Goal: Information Seeking & Learning: Learn about a topic

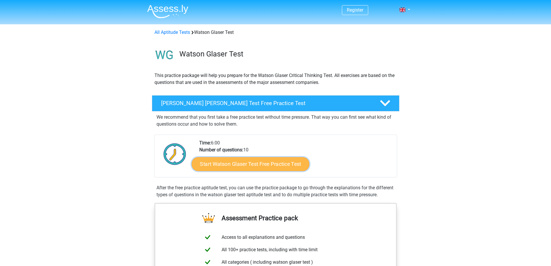
click at [254, 165] on link "Start Watson Glaser Test Free Practice Test" at bounding box center [250, 164] width 118 height 14
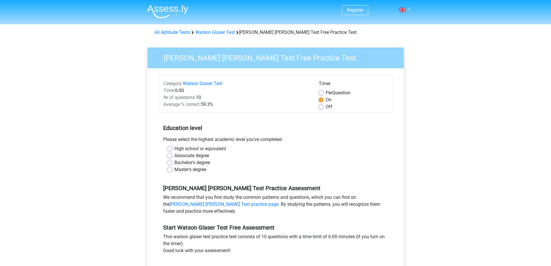
click at [174, 163] on label "Bachelor's degree" at bounding box center [192, 162] width 36 height 7
click at [169, 163] on input "Bachelor's degree" at bounding box center [169, 162] width 5 height 6
radio input "true"
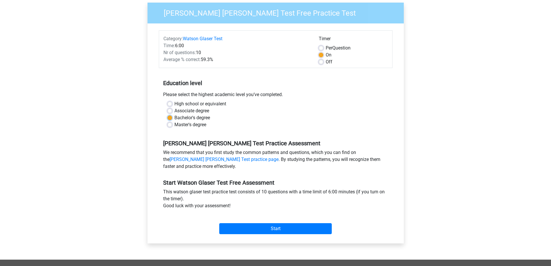
scroll to position [58, 0]
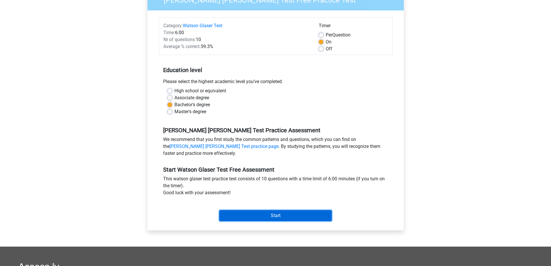
click at [265, 217] on input "Start" at bounding box center [275, 215] width 112 height 11
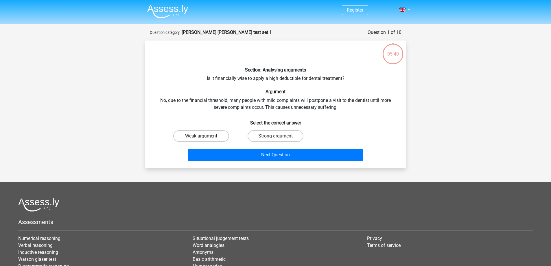
click at [203, 134] on label "Weak argument" at bounding box center [201, 136] width 56 height 12
click at [203, 136] on input "Weak argument" at bounding box center [203, 138] width 4 height 4
radio input "true"
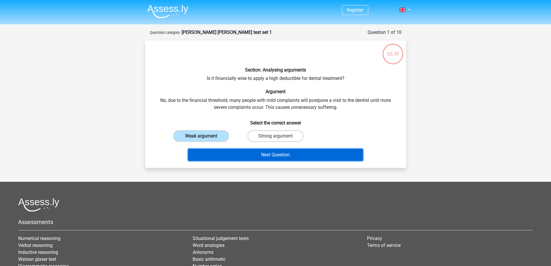
click at [270, 157] on button "Next Question" at bounding box center [275, 155] width 175 height 12
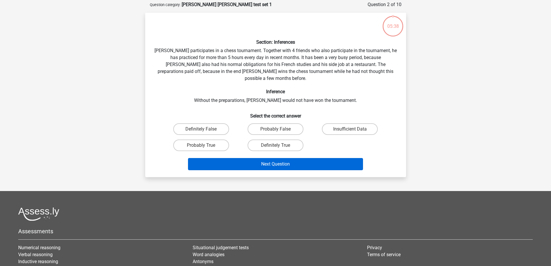
scroll to position [29, 0]
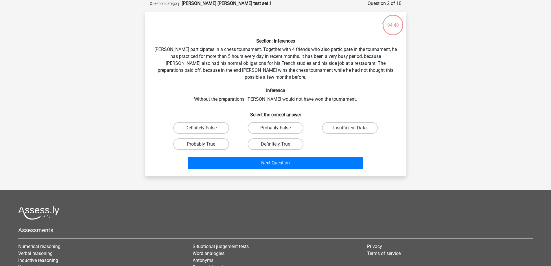
click at [267, 122] on label "Probably False" at bounding box center [276, 128] width 56 height 12
click at [275, 128] on input "Probably False" at bounding box center [277, 130] width 4 height 4
radio input "true"
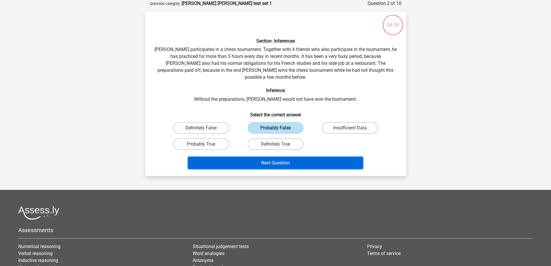
click at [274, 157] on button "Next Question" at bounding box center [275, 163] width 175 height 12
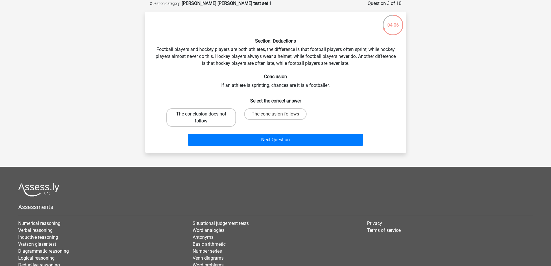
click at [215, 116] on label "The conclusion does not follow" at bounding box center [201, 117] width 70 height 19
click at [205, 116] on input "The conclusion does not follow" at bounding box center [203, 116] width 4 height 4
radio input "true"
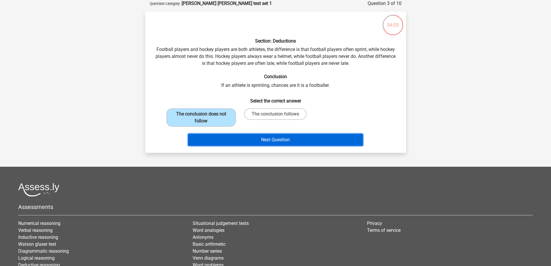
click at [276, 140] on button "Next Question" at bounding box center [275, 140] width 175 height 12
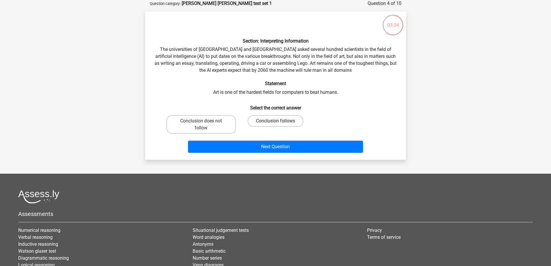
click at [274, 120] on label "Conclusion follows" at bounding box center [276, 121] width 56 height 12
click at [275, 121] on input "Conclusion follows" at bounding box center [277, 123] width 4 height 4
radio input "true"
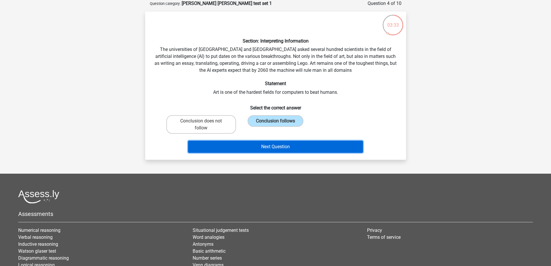
click at [275, 144] on button "Next Question" at bounding box center [275, 147] width 175 height 12
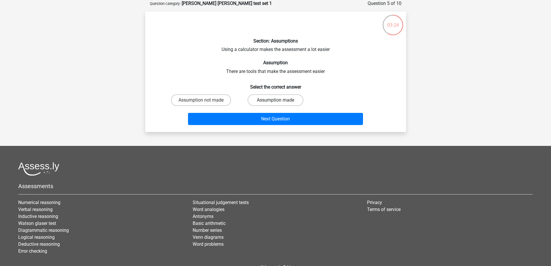
click at [278, 97] on label "Assumption made" at bounding box center [276, 100] width 56 height 12
click at [278, 100] on input "Assumption made" at bounding box center [277, 102] width 4 height 4
radio input "true"
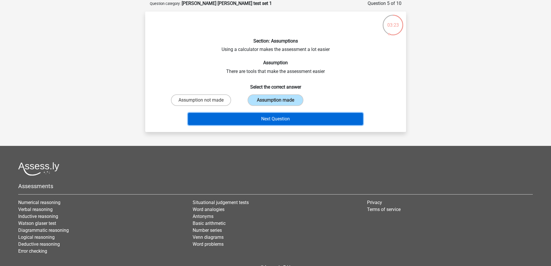
click at [272, 122] on button "Next Question" at bounding box center [275, 119] width 175 height 12
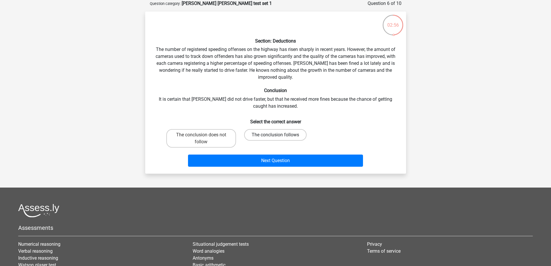
click at [270, 133] on label "The conclusion follows" at bounding box center [275, 135] width 62 height 12
click at [275, 135] on input "The conclusion follows" at bounding box center [277, 137] width 4 height 4
radio input "true"
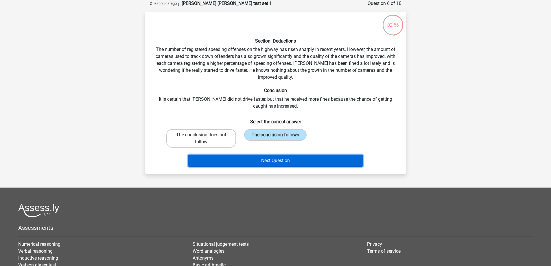
click at [288, 160] on button "Next Question" at bounding box center [275, 160] width 175 height 12
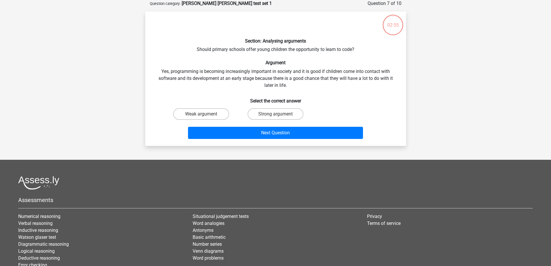
drag, startPoint x: 288, startPoint y: 160, endPoint x: 157, endPoint y: 134, distance: 133.7
click at [157, 134] on div "Next Question" at bounding box center [275, 131] width 242 height 19
click at [210, 112] on label "Weak argument" at bounding box center [201, 114] width 56 height 12
click at [205, 114] on input "Weak argument" at bounding box center [203, 116] width 4 height 4
radio input "true"
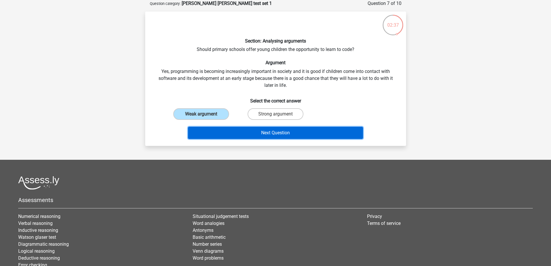
click at [263, 134] on button "Next Question" at bounding box center [275, 133] width 175 height 12
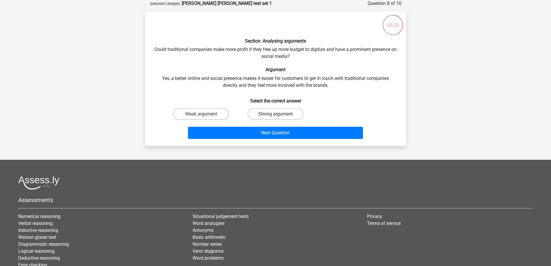
click at [265, 114] on label "Strong argument" at bounding box center [276, 114] width 56 height 12
click at [275, 114] on input "Strong argument" at bounding box center [277, 116] width 4 height 4
radio input "true"
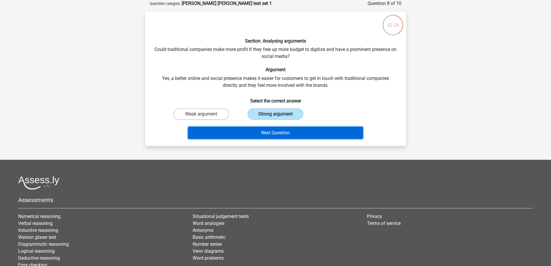
click at [285, 133] on button "Next Question" at bounding box center [275, 133] width 175 height 12
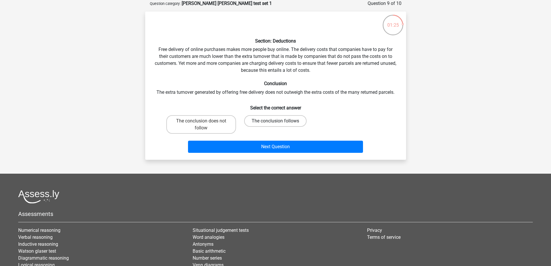
click at [254, 123] on label "The conclusion follows" at bounding box center [275, 121] width 62 height 12
click at [275, 123] on input "The conclusion follows" at bounding box center [277, 123] width 4 height 4
radio input "true"
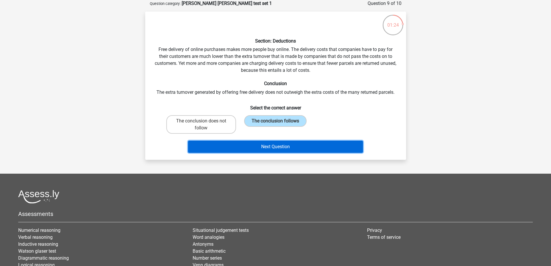
click at [252, 142] on button "Next Question" at bounding box center [275, 147] width 175 height 12
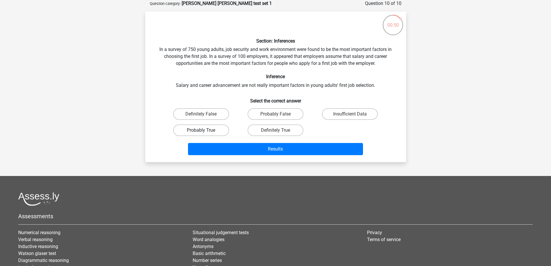
click at [208, 130] on label "Probably True" at bounding box center [201, 130] width 56 height 12
click at [205, 130] on input "Probably True" at bounding box center [203, 132] width 4 height 4
radio input "true"
click at [261, 130] on label "Definitely True" at bounding box center [276, 130] width 56 height 12
click at [275, 130] on input "Definitely True" at bounding box center [277, 132] width 4 height 4
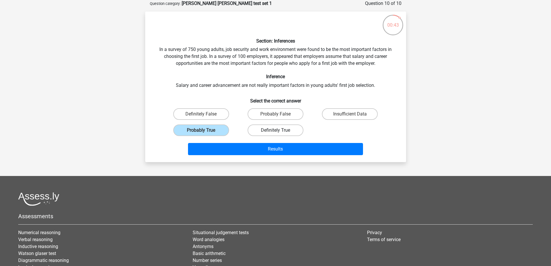
radio input "true"
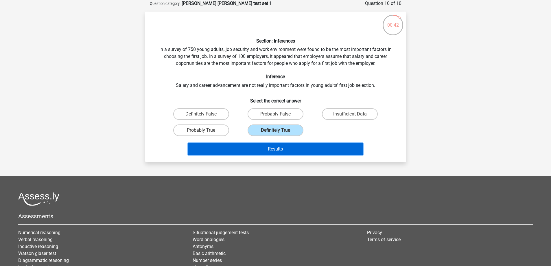
click at [264, 146] on button "Results" at bounding box center [275, 149] width 175 height 12
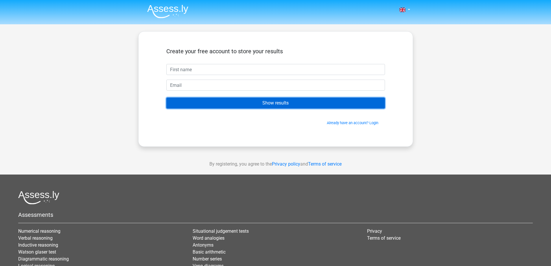
click at [250, 104] on input "Show results" at bounding box center [275, 102] width 219 height 11
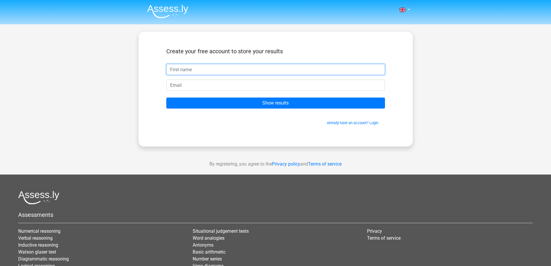
click at [202, 73] on input "text" at bounding box center [275, 69] width 219 height 11
type input "Alison"
click at [199, 88] on input "email" at bounding box center [275, 85] width 219 height 11
type input "alystial@gmail.com"
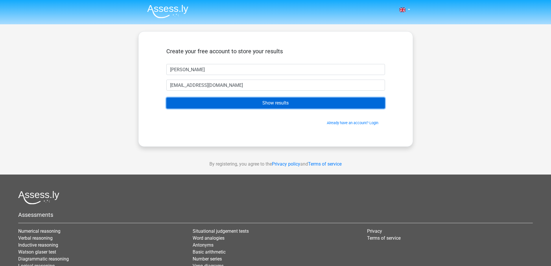
click at [222, 103] on input "Show results" at bounding box center [275, 102] width 219 height 11
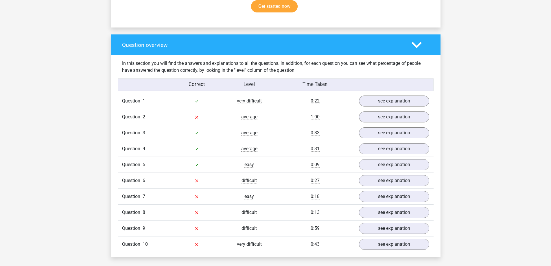
scroll to position [405, 0]
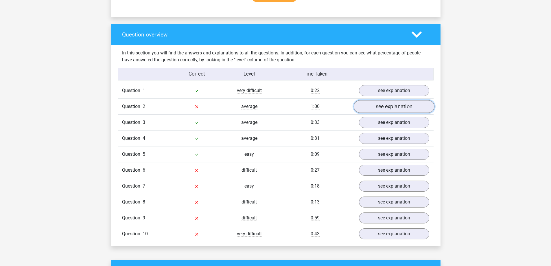
click at [380, 108] on link "see explanation" at bounding box center [393, 106] width 81 height 13
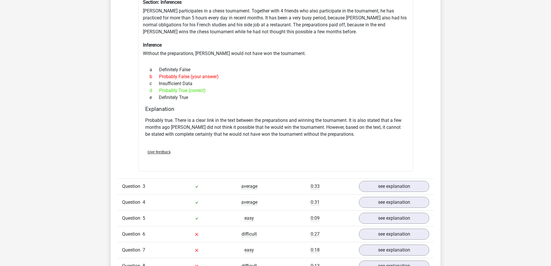
scroll to position [578, 0]
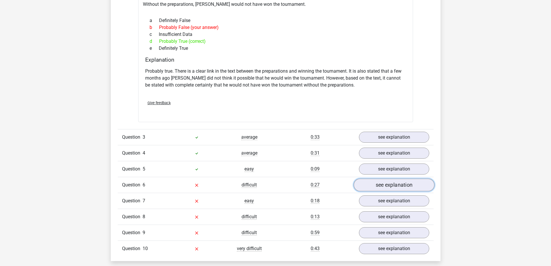
click at [386, 187] on link "see explanation" at bounding box center [393, 184] width 81 height 13
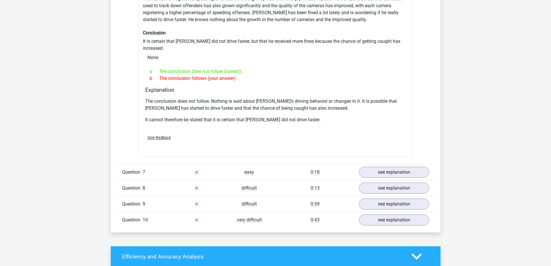
scroll to position [810, 0]
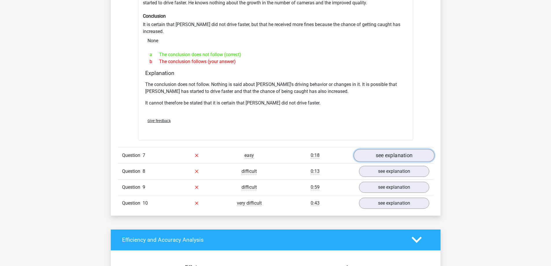
click at [386, 149] on link "see explanation" at bounding box center [393, 155] width 81 height 13
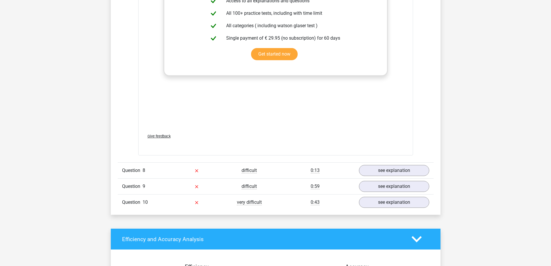
scroll to position [1128, 0]
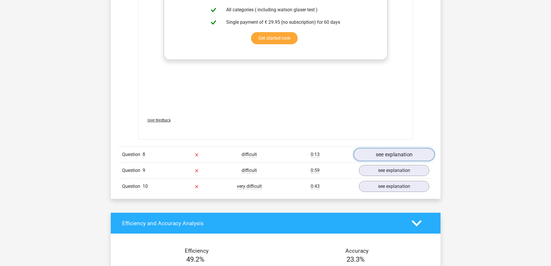
click at [376, 150] on link "see explanation" at bounding box center [393, 154] width 81 height 13
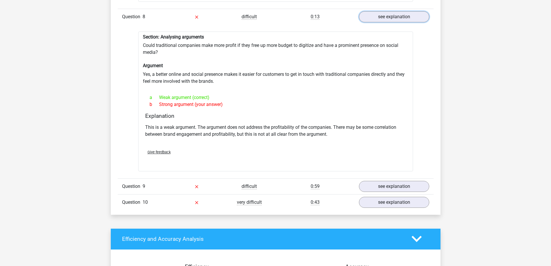
scroll to position [1272, 0]
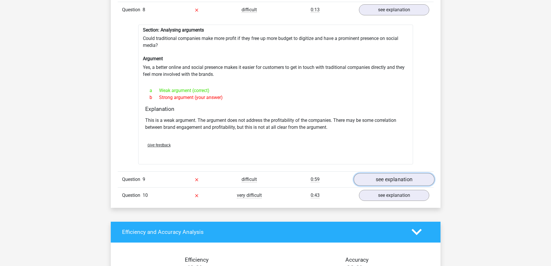
click at [374, 173] on link "see explanation" at bounding box center [393, 179] width 81 height 13
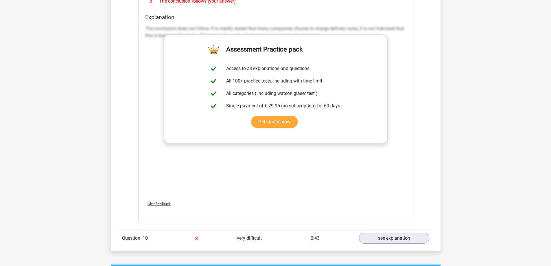
scroll to position [1619, 0]
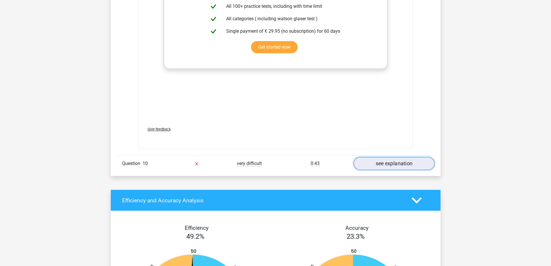
click at [373, 157] on link "see explanation" at bounding box center [393, 163] width 81 height 13
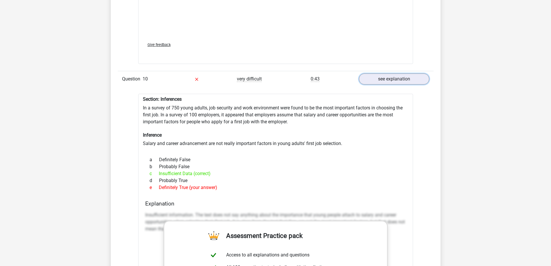
scroll to position [1590, 0]
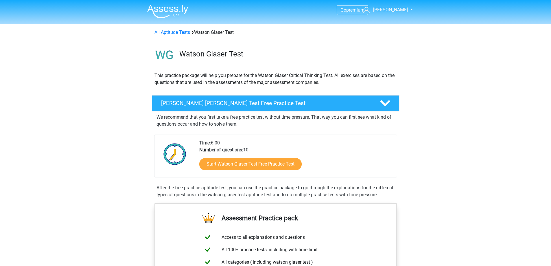
scroll to position [29, 0]
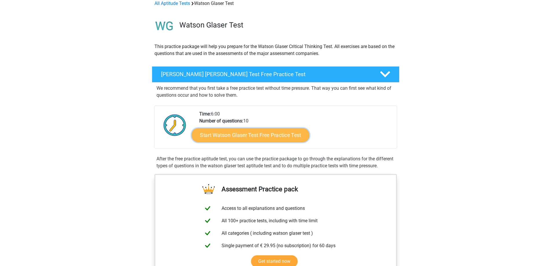
click at [258, 131] on link "Start Watson Glaser Test Free Practice Test" at bounding box center [250, 135] width 118 height 14
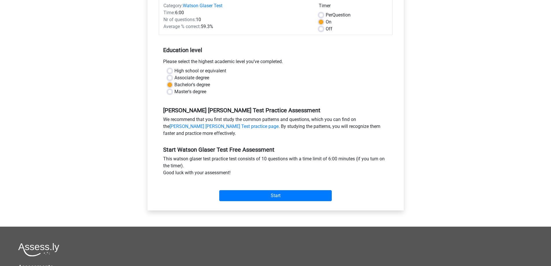
scroll to position [87, 0]
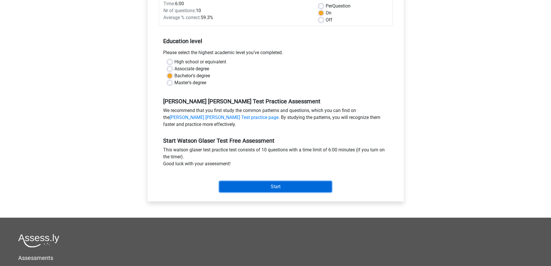
click at [245, 186] on input "Start" at bounding box center [275, 186] width 112 height 11
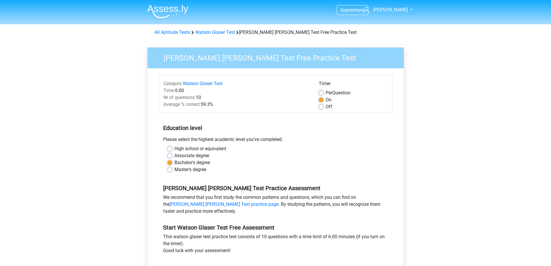
scroll to position [87, 0]
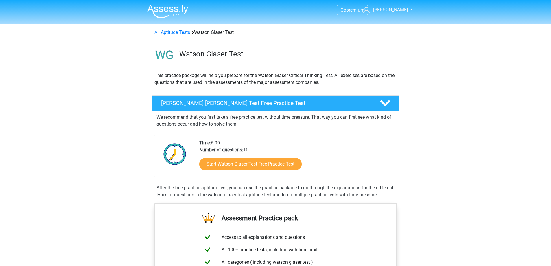
scroll to position [29, 0]
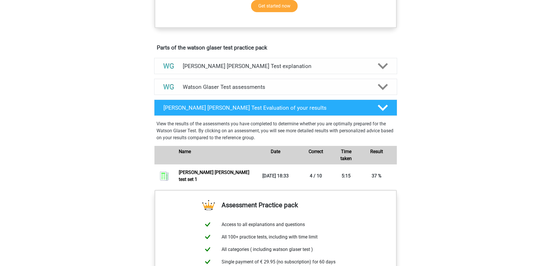
scroll to position [289, 0]
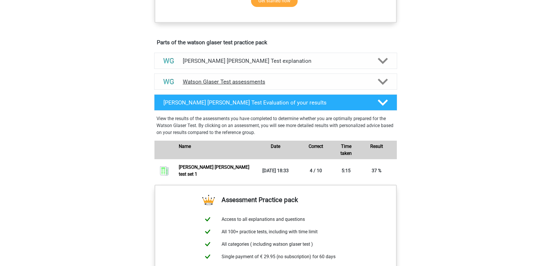
click at [300, 85] on h4 "Watson Glaser Test assessments" at bounding box center [276, 81] width 186 height 7
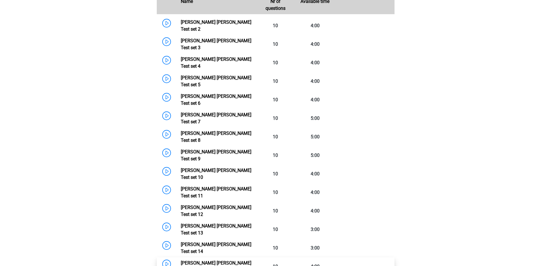
scroll to position [405, 0]
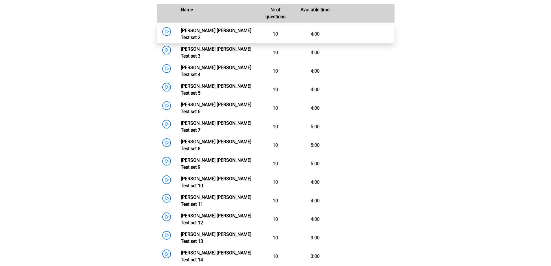
click at [211, 40] on link "Watson Glaser Test set 2" at bounding box center [216, 34] width 71 height 12
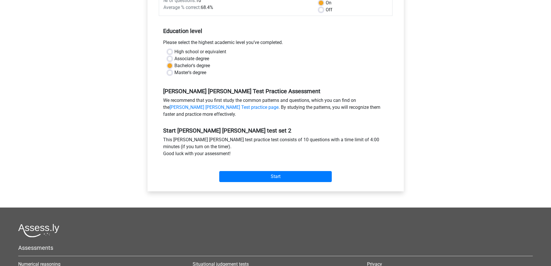
scroll to position [116, 0]
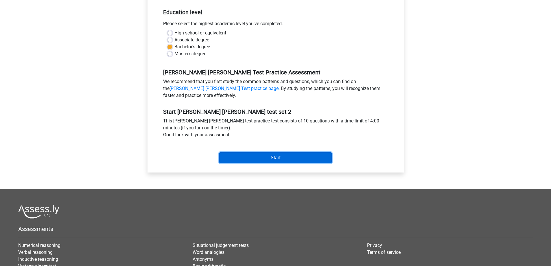
click at [271, 158] on input "Start" at bounding box center [275, 157] width 112 height 11
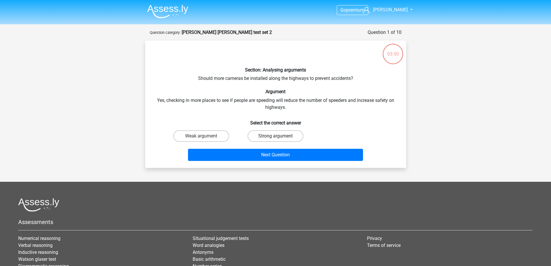
click at [272, 135] on label "Strong argument" at bounding box center [276, 136] width 56 height 12
click at [275, 136] on input "Strong argument" at bounding box center [277, 138] width 4 height 4
radio input "true"
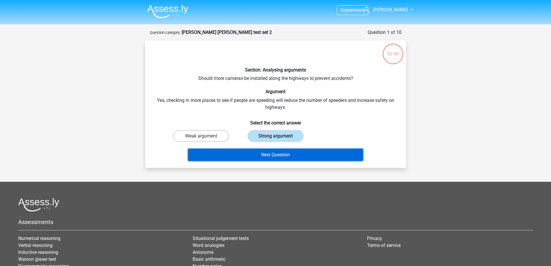
click at [272, 155] on button "Next Question" at bounding box center [275, 155] width 175 height 12
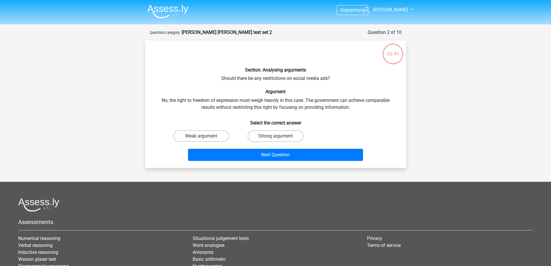
scroll to position [29, 0]
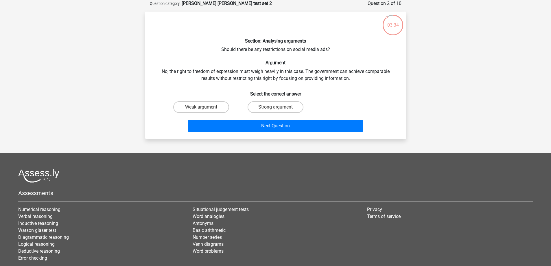
click at [277, 108] on input "Strong argument" at bounding box center [277, 109] width 4 height 4
radio input "true"
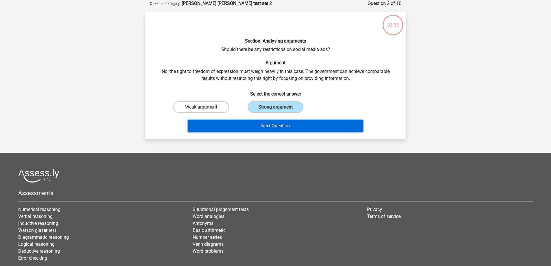
click at [272, 129] on button "Next Question" at bounding box center [275, 126] width 175 height 12
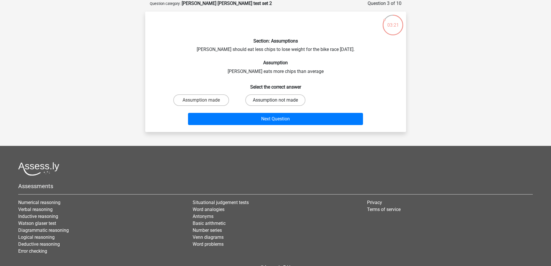
click at [264, 99] on label "Assumption not made" at bounding box center [275, 100] width 60 height 12
click at [275, 100] on input "Assumption not made" at bounding box center [277, 102] width 4 height 4
radio input "true"
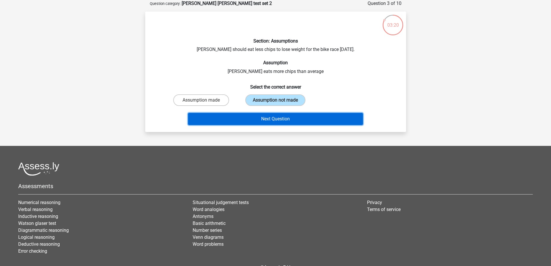
click at [268, 119] on button "Next Question" at bounding box center [275, 119] width 175 height 12
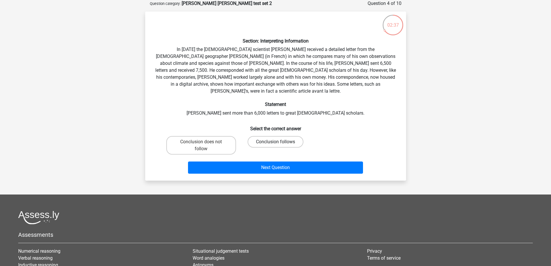
click at [280, 136] on label "Conclusion follows" at bounding box center [276, 142] width 56 height 12
click at [279, 142] on input "Conclusion follows" at bounding box center [277, 144] width 4 height 4
radio input "true"
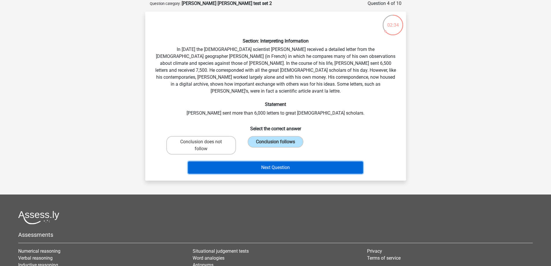
click at [270, 162] on button "Next Question" at bounding box center [275, 167] width 175 height 12
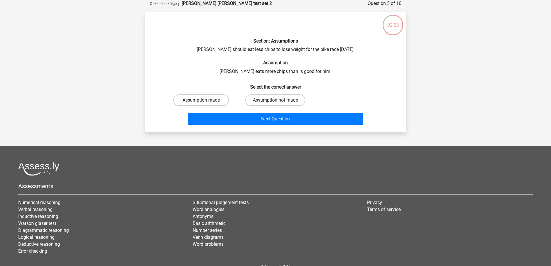
click at [217, 99] on label "Assumption made" at bounding box center [201, 100] width 56 height 12
click at [205, 100] on input "Assumption made" at bounding box center [203, 102] width 4 height 4
radio input "true"
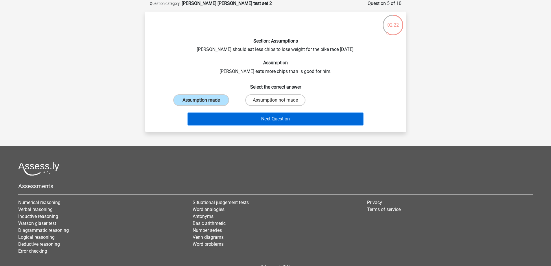
click at [280, 120] on button "Next Question" at bounding box center [275, 119] width 175 height 12
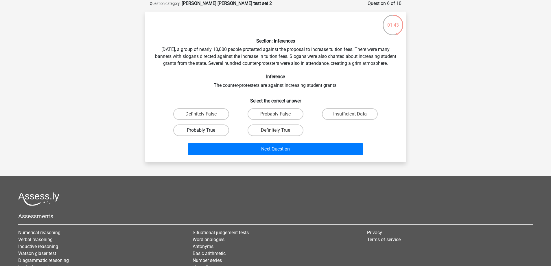
click at [212, 136] on label "Probably True" at bounding box center [201, 130] width 56 height 12
click at [205, 134] on input "Probably True" at bounding box center [203, 132] width 4 height 4
radio input "true"
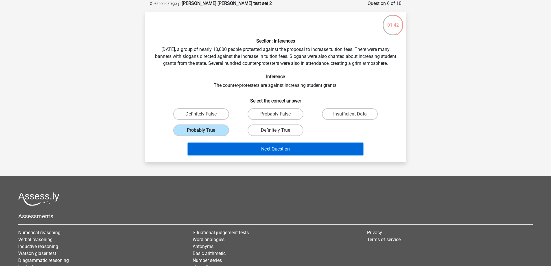
click at [257, 155] on button "Next Question" at bounding box center [275, 149] width 175 height 12
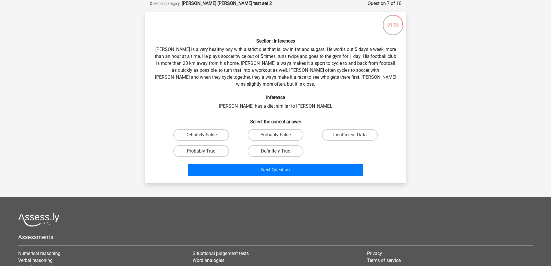
click at [287, 129] on label "Probably False" at bounding box center [276, 135] width 56 height 12
click at [279, 135] on input "Probably False" at bounding box center [277, 137] width 4 height 4
radio input "true"
click at [325, 129] on label "Insufficient Data" at bounding box center [350, 135] width 56 height 12
click at [350, 135] on input "Insufficient Data" at bounding box center [352, 137] width 4 height 4
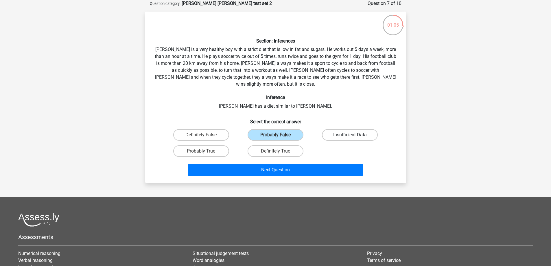
radio input "true"
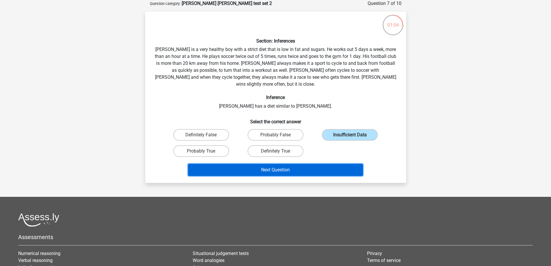
click at [308, 164] on button "Next Question" at bounding box center [275, 170] width 175 height 12
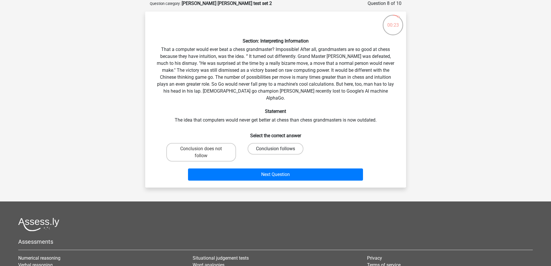
click at [270, 143] on label "Conclusion follows" at bounding box center [276, 149] width 56 height 12
click at [275, 149] on input "Conclusion follows" at bounding box center [277, 151] width 4 height 4
radio input "true"
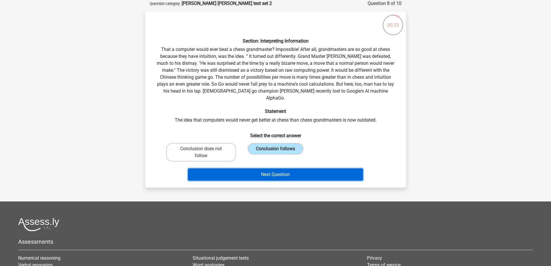
click at [274, 168] on button "Next Question" at bounding box center [275, 174] width 175 height 12
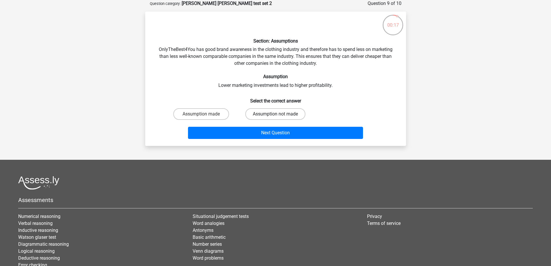
click at [259, 115] on label "Assumption not made" at bounding box center [275, 114] width 60 height 12
click at [275, 115] on input "Assumption not made" at bounding box center [277, 116] width 4 height 4
radio input "true"
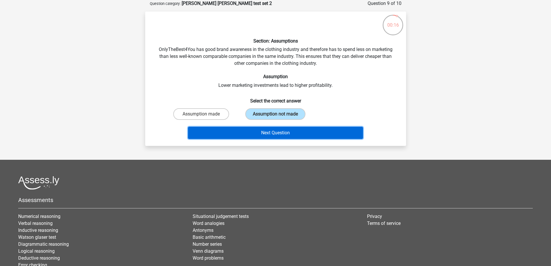
click at [258, 131] on button "Next Question" at bounding box center [275, 133] width 175 height 12
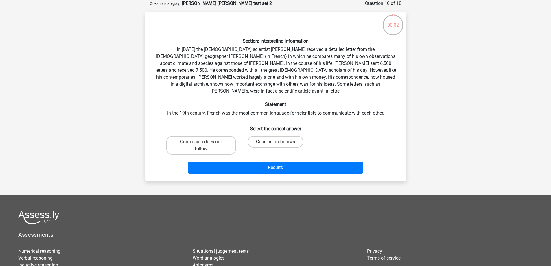
click at [262, 137] on label "Conclusion follows" at bounding box center [276, 142] width 56 height 12
click at [275, 142] on input "Conclusion follows" at bounding box center [277, 144] width 4 height 4
radio input "true"
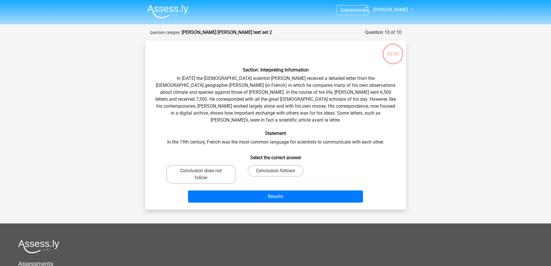
scroll to position [29, 0]
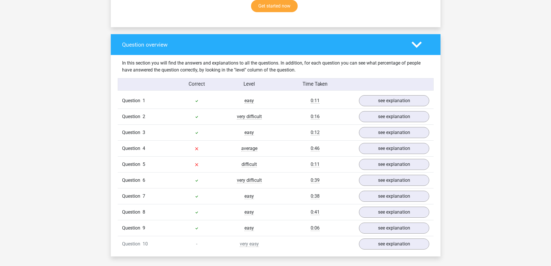
scroll to position [405, 0]
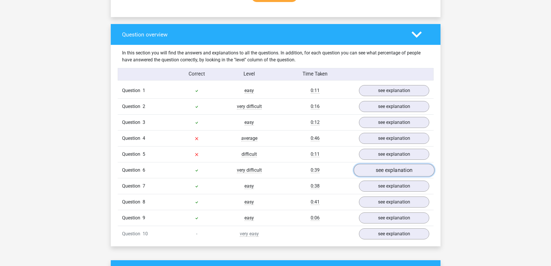
click at [384, 173] on link "see explanation" at bounding box center [393, 170] width 81 height 13
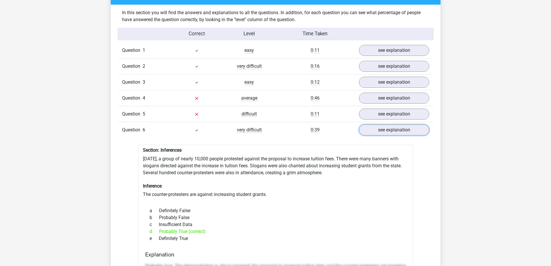
scroll to position [434, 0]
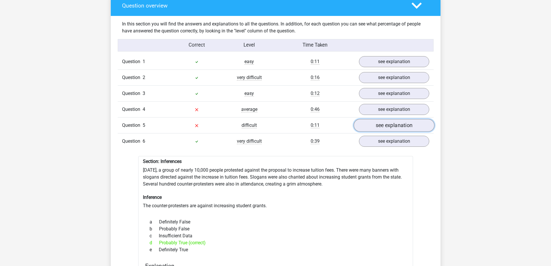
click at [376, 125] on link "see explanation" at bounding box center [393, 125] width 81 height 13
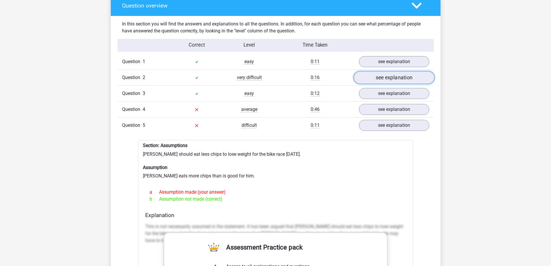
click at [386, 79] on link "see explanation" at bounding box center [393, 77] width 81 height 13
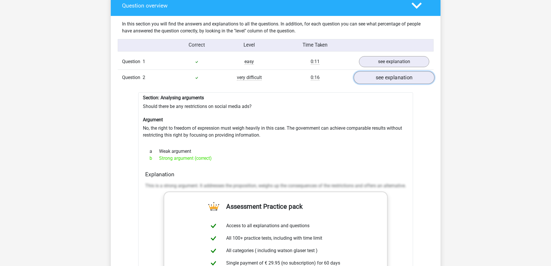
click at [386, 79] on link "see explanation" at bounding box center [393, 77] width 81 height 13
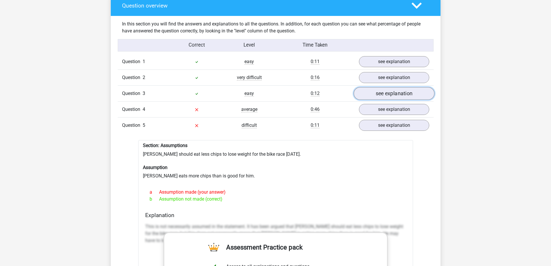
click at [389, 97] on link "see explanation" at bounding box center [393, 93] width 81 height 13
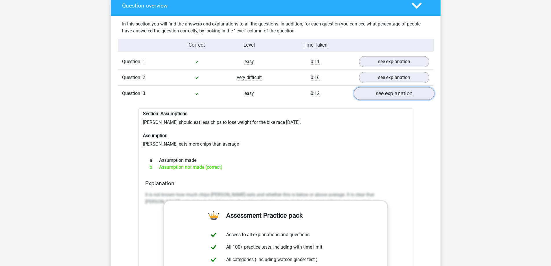
click at [390, 93] on link "see explanation" at bounding box center [393, 93] width 81 height 13
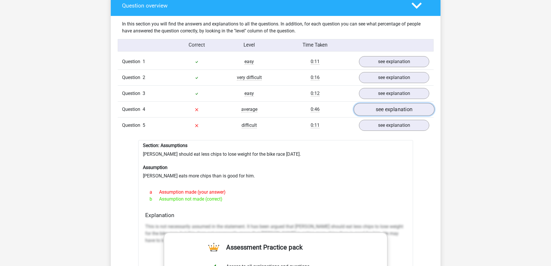
click at [382, 108] on link "see explanation" at bounding box center [393, 109] width 81 height 13
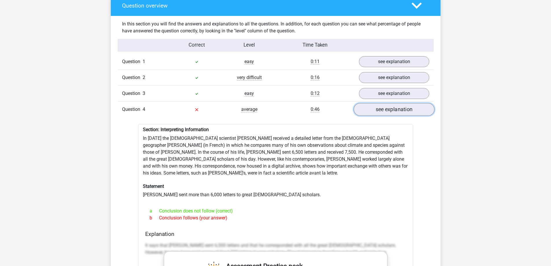
click at [382, 108] on link "see explanation" at bounding box center [393, 109] width 81 height 13
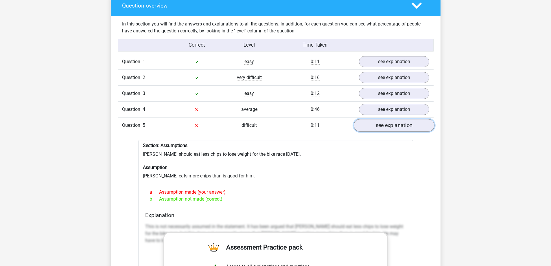
click at [376, 123] on link "see explanation" at bounding box center [393, 125] width 81 height 13
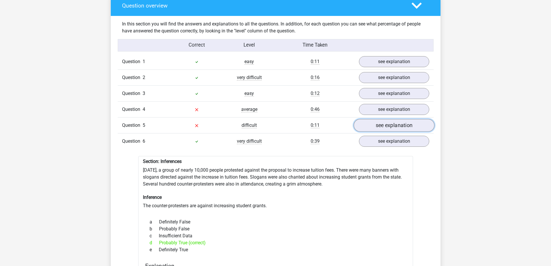
click at [376, 123] on link "see explanation" at bounding box center [393, 125] width 81 height 13
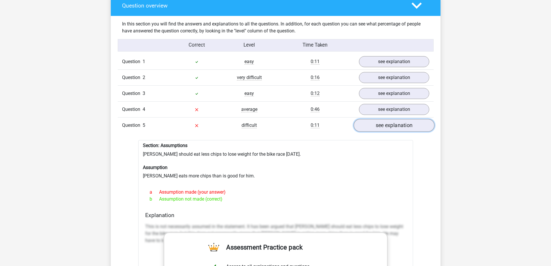
click at [376, 123] on link "see explanation" at bounding box center [393, 125] width 81 height 13
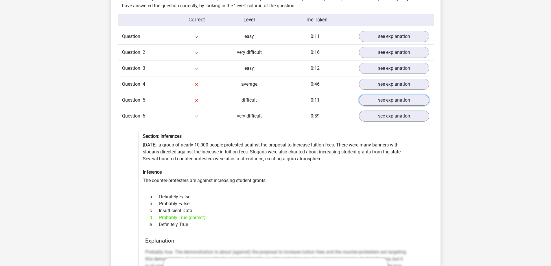
scroll to position [520, 0]
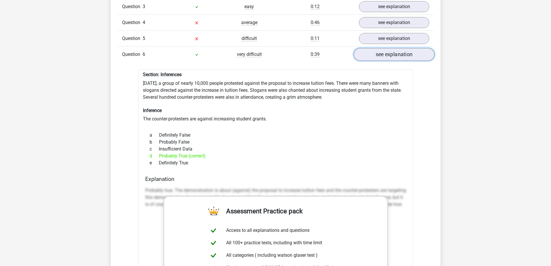
click at [380, 52] on link "see explanation" at bounding box center [393, 54] width 81 height 13
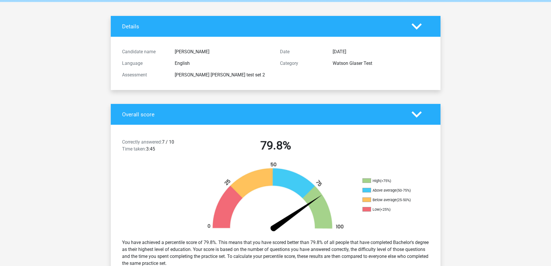
scroll to position [0, 0]
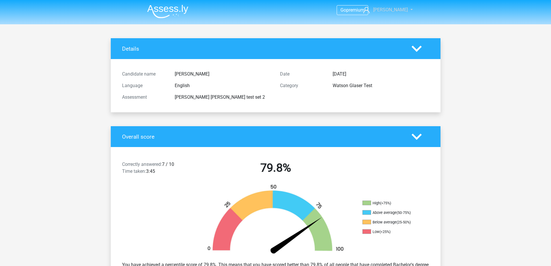
click at [402, 13] on link "[PERSON_NAME]" at bounding box center [384, 9] width 47 height 7
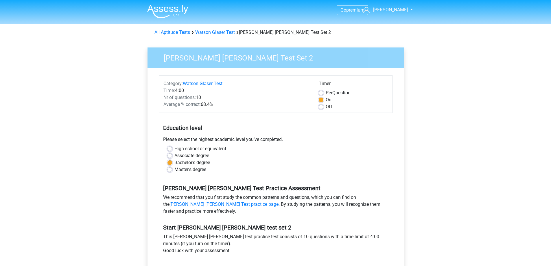
scroll to position [116, 0]
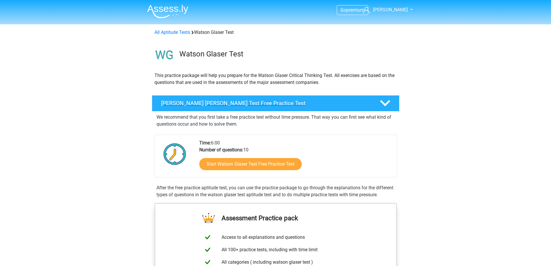
click at [390, 101] on div at bounding box center [384, 103] width 20 height 10
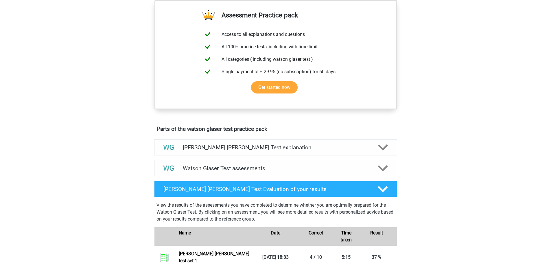
scroll to position [202, 0]
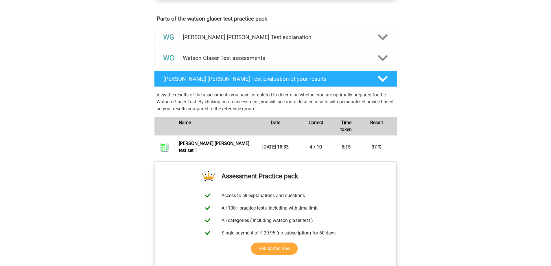
scroll to position [313, 0]
click at [359, 62] on h4 "Watson Glaser Test assessments" at bounding box center [276, 58] width 186 height 7
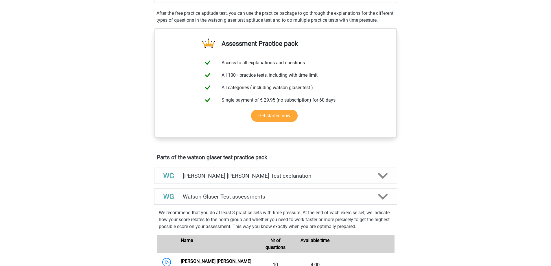
scroll to position [284, 0]
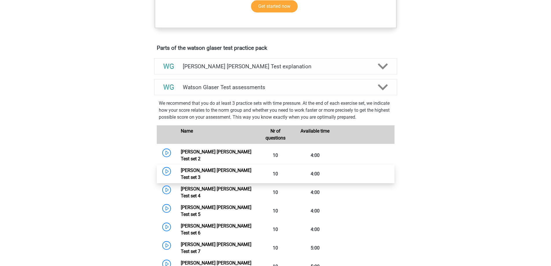
click at [181, 171] on link "[PERSON_NAME] [PERSON_NAME] Test set 3" at bounding box center [216, 173] width 71 height 12
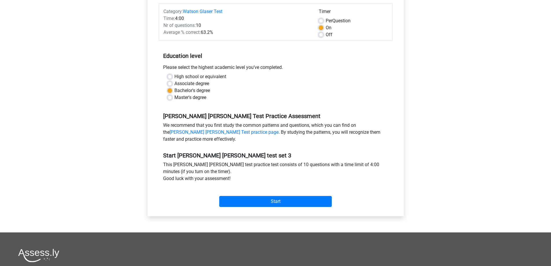
scroll to position [116, 0]
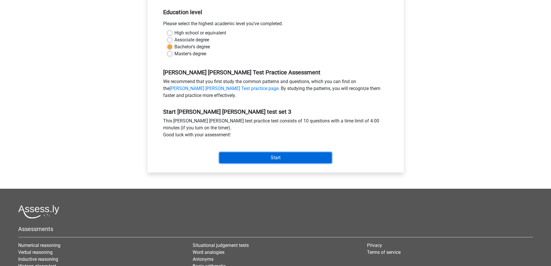
click at [259, 156] on input "Start" at bounding box center [275, 157] width 112 height 11
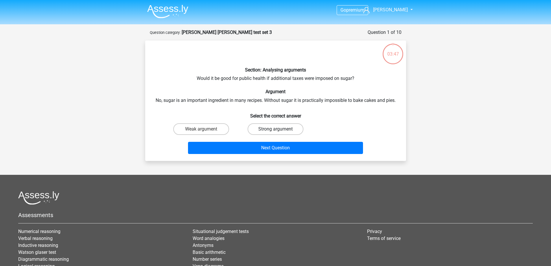
click at [278, 128] on label "Strong argument" at bounding box center [276, 129] width 56 height 12
click at [278, 129] on input "Strong argument" at bounding box center [277, 131] width 4 height 4
radio input "true"
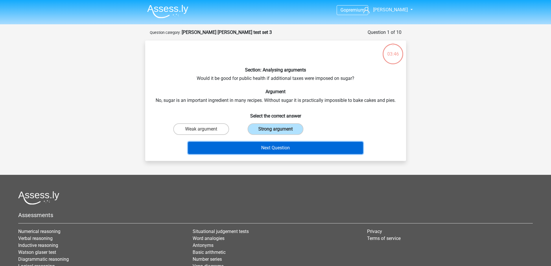
click at [275, 145] on button "Next Question" at bounding box center [275, 148] width 175 height 12
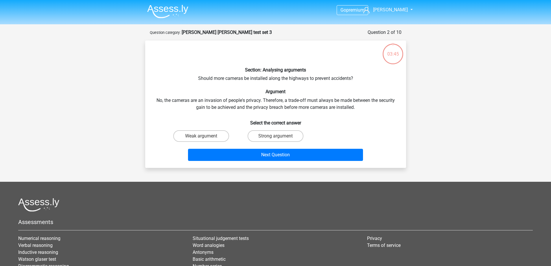
scroll to position [29, 0]
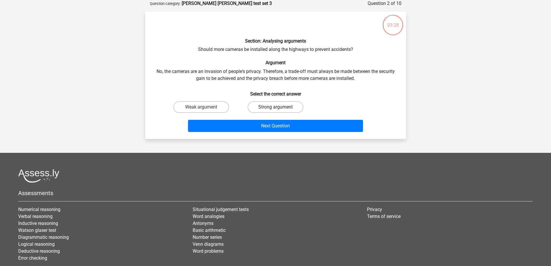
click at [262, 108] on label "Strong argument" at bounding box center [276, 107] width 56 height 12
click at [275, 108] on input "Strong argument" at bounding box center [277, 109] width 4 height 4
radio input "true"
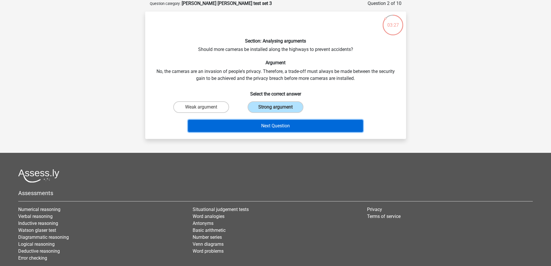
click at [260, 125] on button "Next Question" at bounding box center [275, 126] width 175 height 12
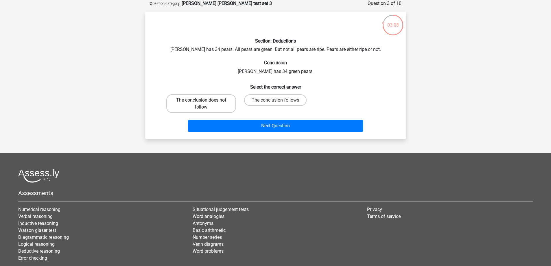
click at [205, 103] on label "The conclusion does not follow" at bounding box center [201, 103] width 70 height 19
click at [205, 103] on input "The conclusion does not follow" at bounding box center [203, 102] width 4 height 4
radio input "true"
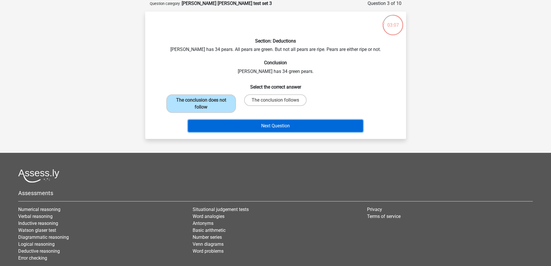
click at [267, 124] on button "Next Question" at bounding box center [275, 126] width 175 height 12
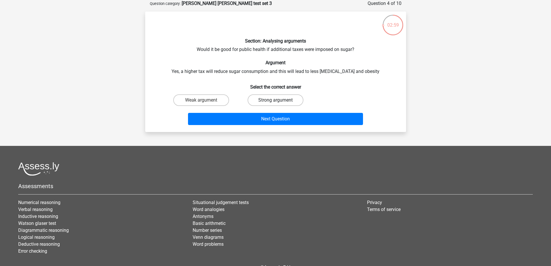
click at [271, 98] on label "Strong argument" at bounding box center [276, 100] width 56 height 12
click at [275, 100] on input "Strong argument" at bounding box center [277, 102] width 4 height 4
radio input "true"
click at [209, 103] on label "Weak argument" at bounding box center [201, 100] width 56 height 12
click at [205, 103] on input "Weak argument" at bounding box center [203, 102] width 4 height 4
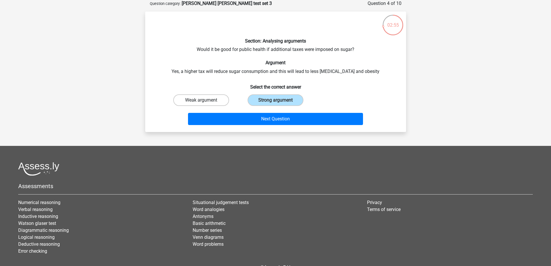
radio input "true"
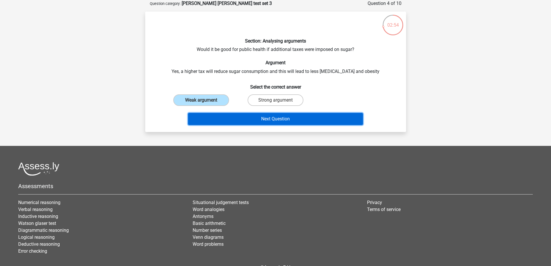
click at [246, 121] on button "Next Question" at bounding box center [275, 119] width 175 height 12
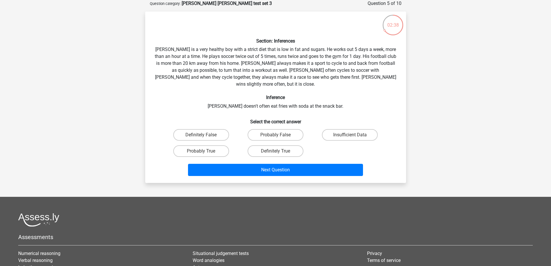
click at [350, 135] on input "Insufficient Data" at bounding box center [352, 137] width 4 height 4
radio input "true"
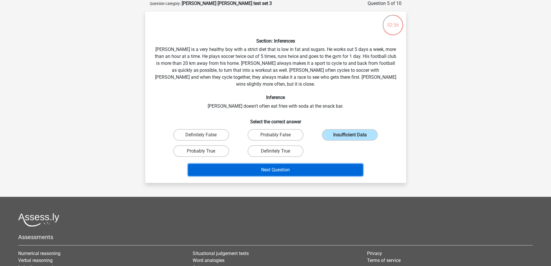
click at [289, 164] on button "Next Question" at bounding box center [275, 170] width 175 height 12
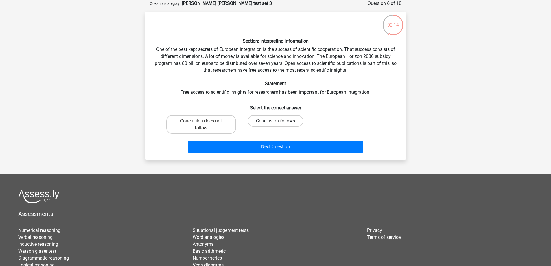
click at [267, 121] on label "Conclusion follows" at bounding box center [276, 121] width 56 height 12
click at [275, 121] on input "Conclusion follows" at bounding box center [277, 123] width 4 height 4
radio input "true"
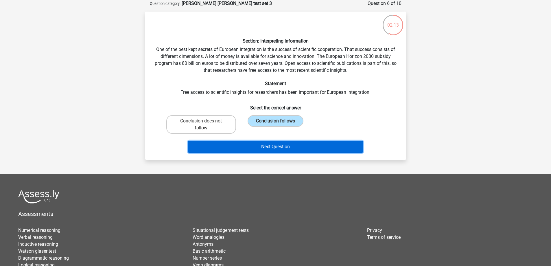
click at [264, 145] on button "Next Question" at bounding box center [275, 147] width 175 height 12
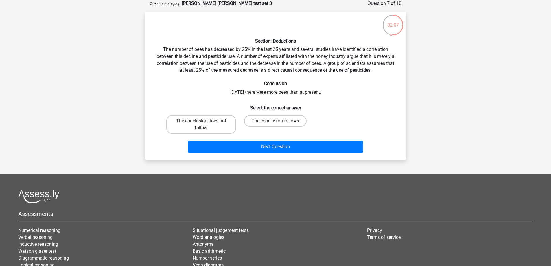
click at [281, 124] on label "The conclusion follows" at bounding box center [275, 121] width 62 height 12
click at [279, 124] on input "The conclusion follows" at bounding box center [277, 123] width 4 height 4
radio input "true"
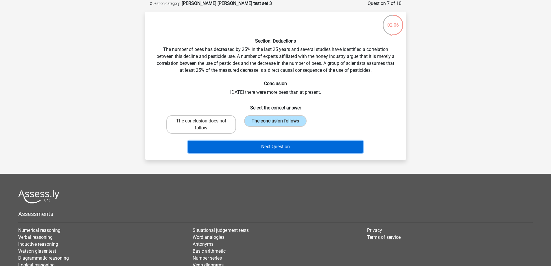
click at [287, 145] on button "Next Question" at bounding box center [275, 147] width 175 height 12
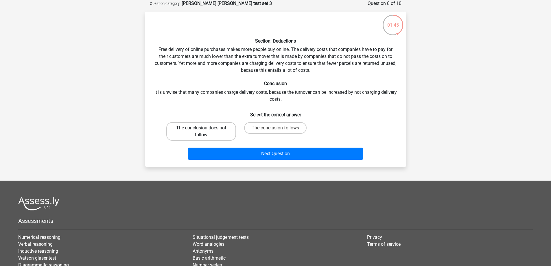
click at [211, 130] on label "The conclusion does not follow" at bounding box center [201, 131] width 70 height 19
click at [205, 130] on input "The conclusion does not follow" at bounding box center [203, 130] width 4 height 4
radio input "true"
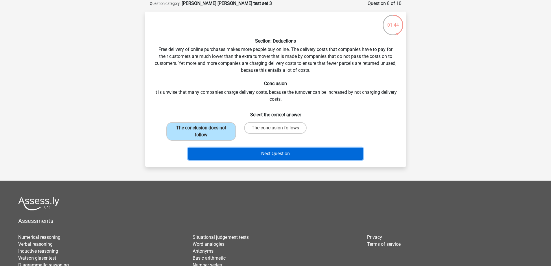
click at [243, 155] on button "Next Question" at bounding box center [275, 153] width 175 height 12
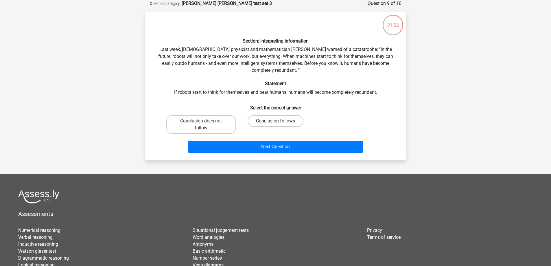
click at [271, 119] on label "Conclusion follows" at bounding box center [276, 121] width 56 height 12
click at [275, 121] on input "Conclusion follows" at bounding box center [277, 123] width 4 height 4
radio input "true"
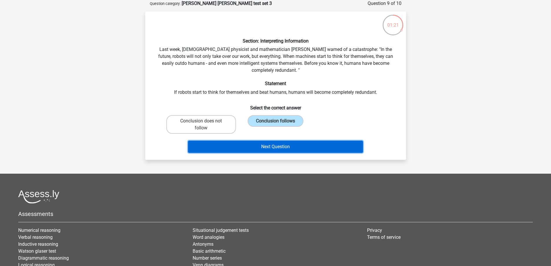
click at [268, 145] on button "Next Question" at bounding box center [275, 147] width 175 height 12
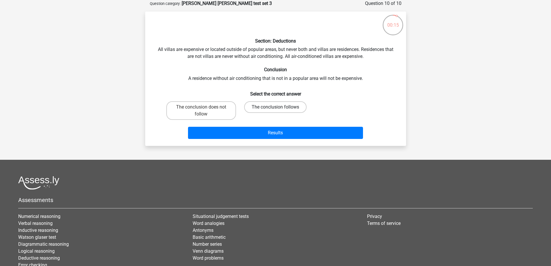
click at [286, 106] on label "The conclusion follows" at bounding box center [275, 107] width 62 height 12
click at [279, 107] on input "The conclusion follows" at bounding box center [277, 109] width 4 height 4
radio input "true"
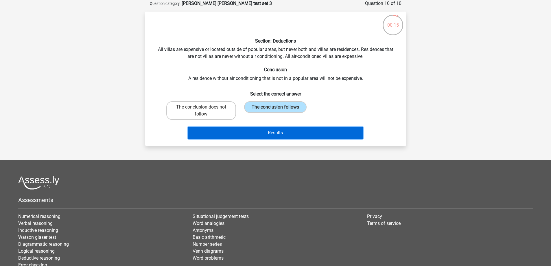
click at [293, 133] on button "Results" at bounding box center [275, 133] width 175 height 12
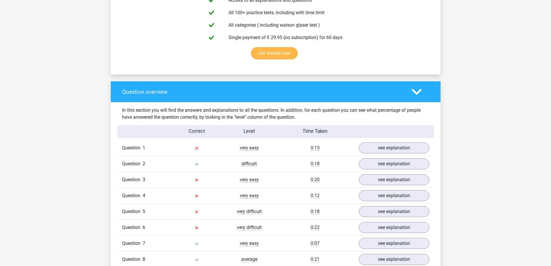
scroll to position [347, 0]
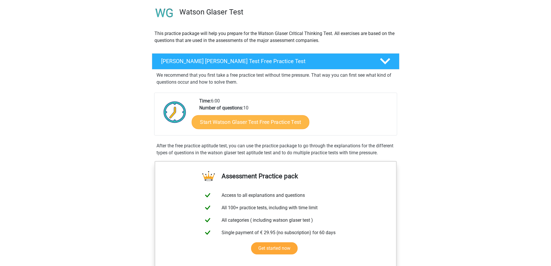
scroll to position [145, 0]
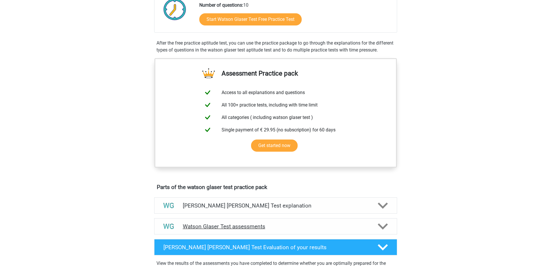
click at [315, 230] on h4 "Watson Glaser Test assessments" at bounding box center [276, 226] width 186 height 7
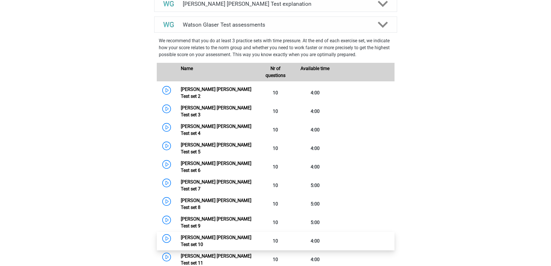
scroll to position [347, 0]
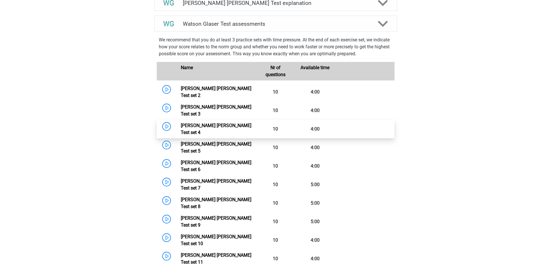
click at [181, 123] on link "Watson Glaser Test set 4" at bounding box center [216, 129] width 71 height 12
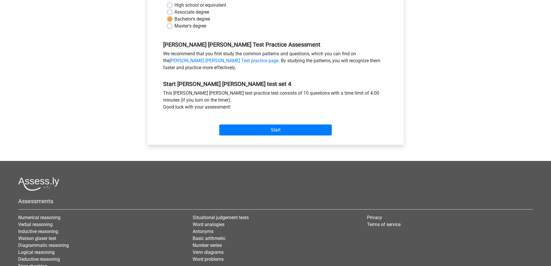
scroll to position [145, 0]
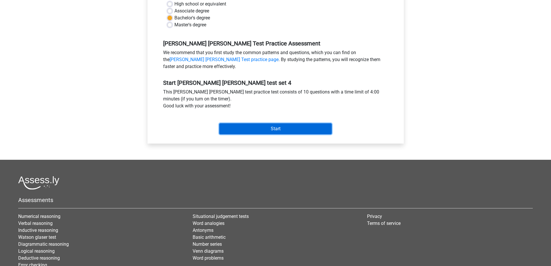
click at [248, 127] on input "Start" at bounding box center [275, 128] width 112 height 11
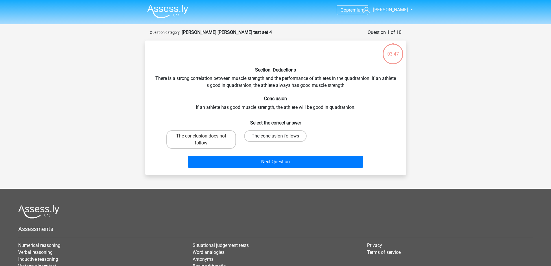
click at [273, 135] on label "The conclusion follows" at bounding box center [275, 136] width 62 height 12
click at [275, 136] on input "The conclusion follows" at bounding box center [277, 138] width 4 height 4
radio input "true"
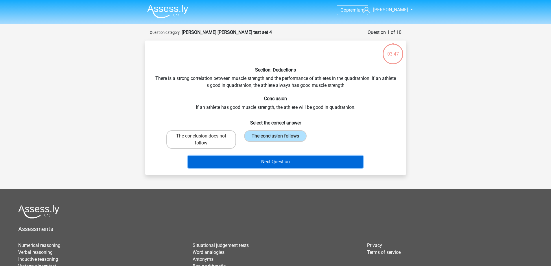
click at [271, 161] on button "Next Question" at bounding box center [275, 162] width 175 height 12
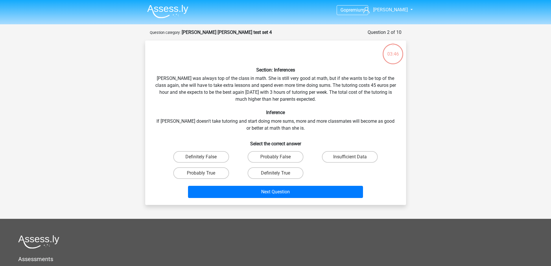
scroll to position [29, 0]
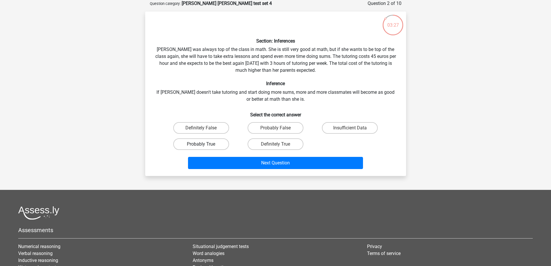
click at [206, 144] on label "Probably True" at bounding box center [201, 144] width 56 height 12
click at [205, 144] on input "Probably True" at bounding box center [203, 146] width 4 height 4
radio input "true"
click at [344, 125] on label "Insufficient Data" at bounding box center [350, 128] width 56 height 12
click at [350, 128] on input "Insufficient Data" at bounding box center [352, 130] width 4 height 4
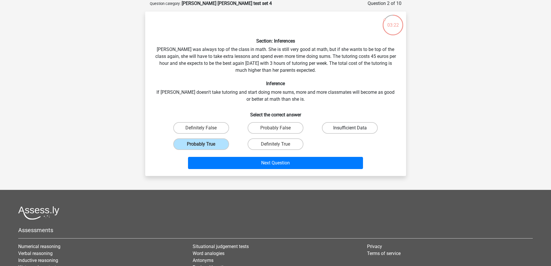
radio input "true"
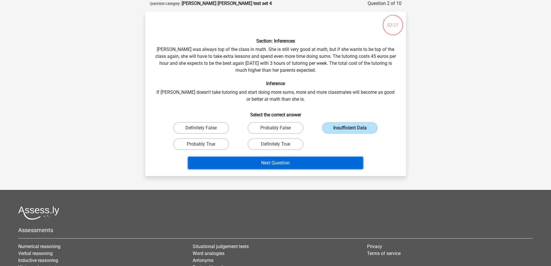
click at [318, 162] on button "Next Question" at bounding box center [275, 163] width 175 height 12
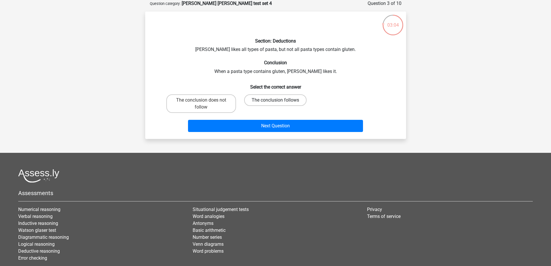
click at [258, 103] on label "The conclusion follows" at bounding box center [275, 100] width 62 height 12
click at [275, 103] on input "The conclusion follows" at bounding box center [277, 102] width 4 height 4
radio input "true"
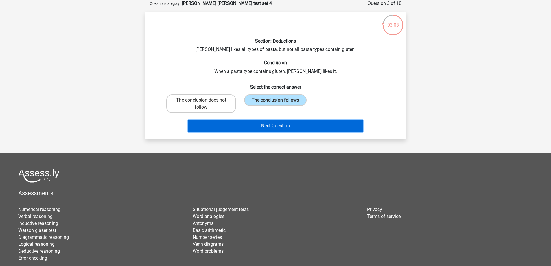
click at [265, 124] on button "Next Question" at bounding box center [275, 126] width 175 height 12
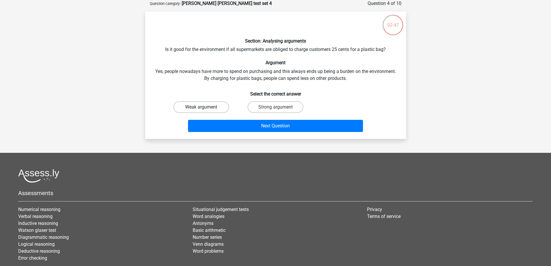
click at [194, 103] on label "Weak argument" at bounding box center [201, 107] width 56 height 12
click at [201, 107] on input "Weak argument" at bounding box center [203, 109] width 4 height 4
radio input "true"
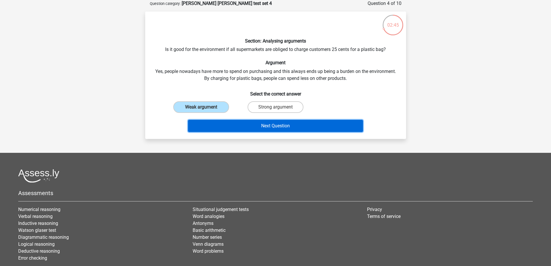
click at [245, 126] on button "Next Question" at bounding box center [275, 126] width 175 height 12
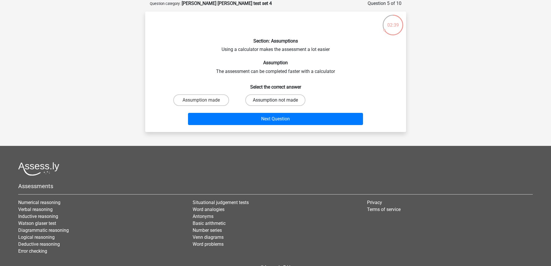
click at [259, 96] on label "Assumption not made" at bounding box center [275, 100] width 60 height 12
click at [275, 100] on input "Assumption not made" at bounding box center [277, 102] width 4 height 4
radio input "true"
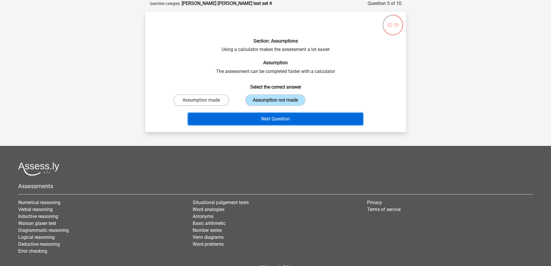
click at [257, 117] on button "Next Question" at bounding box center [275, 119] width 175 height 12
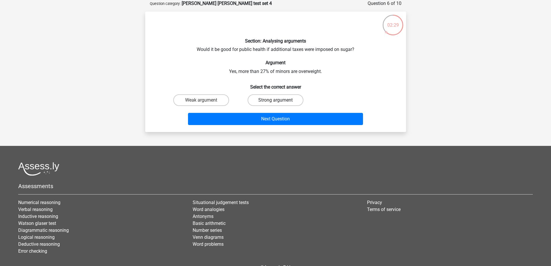
click at [265, 98] on label "Strong argument" at bounding box center [276, 100] width 56 height 12
click at [275, 100] on input "Strong argument" at bounding box center [277, 102] width 4 height 4
radio input "true"
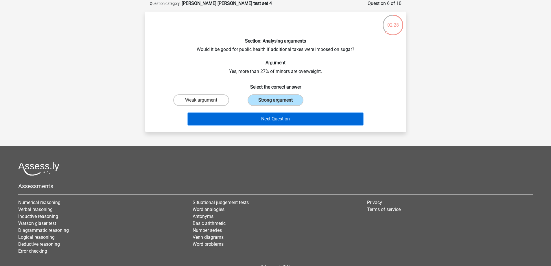
click at [261, 120] on button "Next Question" at bounding box center [275, 119] width 175 height 12
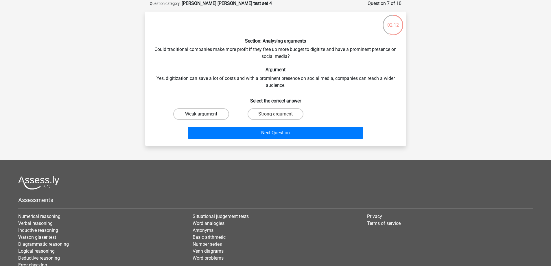
click at [215, 111] on label "Weak argument" at bounding box center [201, 114] width 56 height 12
click at [205, 114] on input "Weak argument" at bounding box center [203, 116] width 4 height 4
radio input "true"
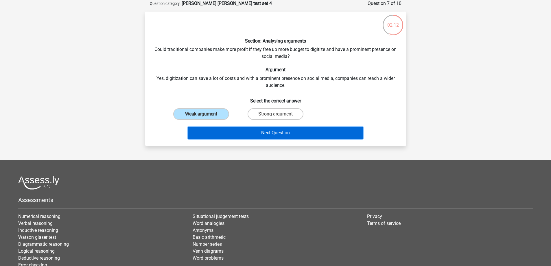
click at [264, 134] on button "Next Question" at bounding box center [275, 133] width 175 height 12
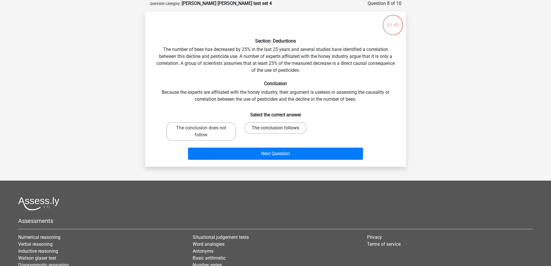
click at [269, 127] on label "The conclusion follows" at bounding box center [275, 128] width 62 height 12
click at [275, 128] on input "The conclusion follows" at bounding box center [277, 130] width 4 height 4
radio input "true"
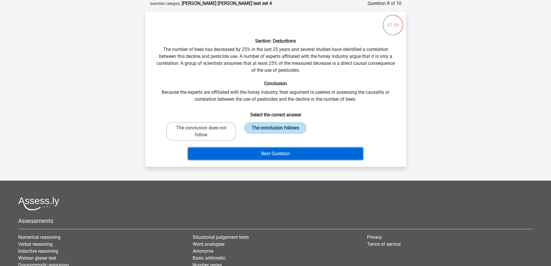
click at [275, 154] on button "Next Question" at bounding box center [275, 153] width 175 height 12
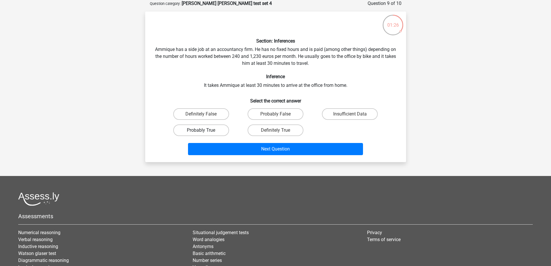
click at [209, 130] on label "Probably True" at bounding box center [201, 130] width 56 height 12
click at [205, 130] on input "Probably True" at bounding box center [203, 132] width 4 height 4
radio input "true"
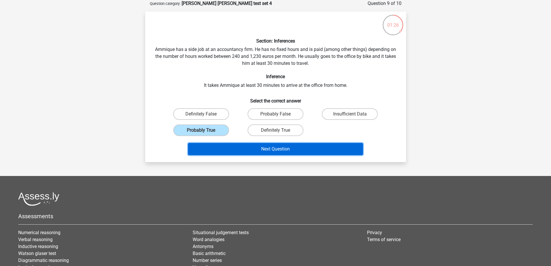
click at [249, 153] on button "Next Question" at bounding box center [275, 149] width 175 height 12
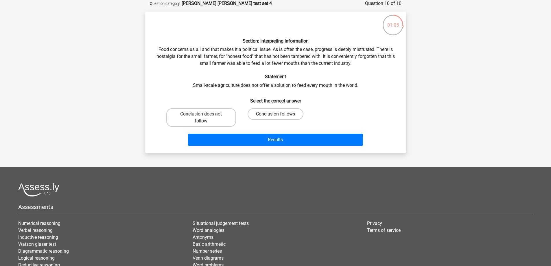
click at [278, 112] on label "Conclusion follows" at bounding box center [276, 114] width 56 height 12
click at [278, 114] on input "Conclusion follows" at bounding box center [277, 116] width 4 height 4
radio input "true"
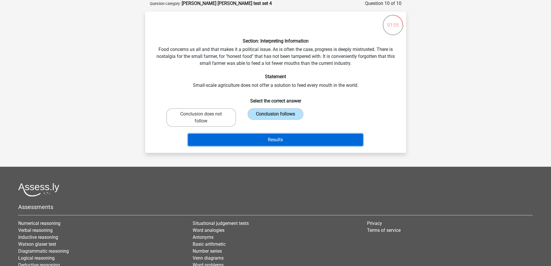
click at [283, 139] on button "Results" at bounding box center [275, 140] width 175 height 12
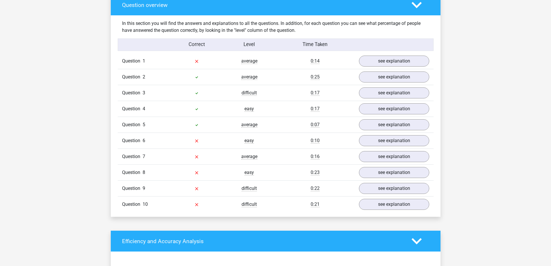
scroll to position [434, 0]
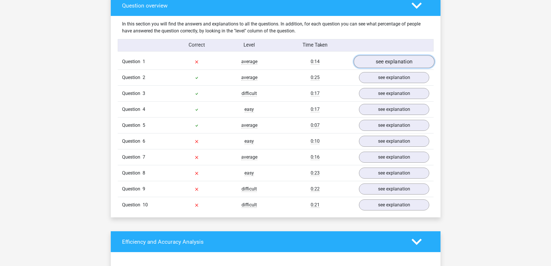
click at [370, 65] on link "see explanation" at bounding box center [393, 62] width 81 height 13
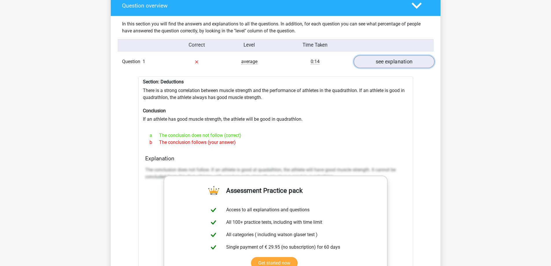
click at [386, 60] on link "see explanation" at bounding box center [393, 62] width 81 height 13
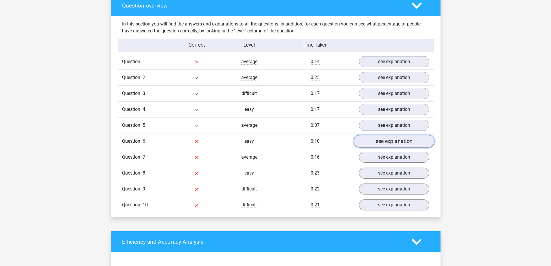
click at [393, 143] on link "see explanation" at bounding box center [393, 141] width 81 height 13
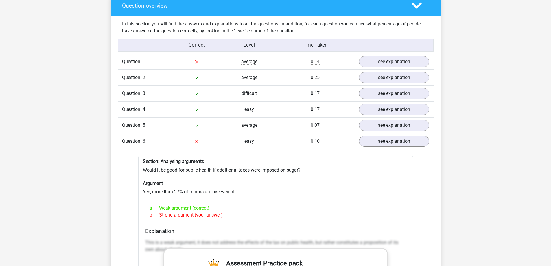
click at [418, 5] on icon at bounding box center [416, 6] width 10 height 10
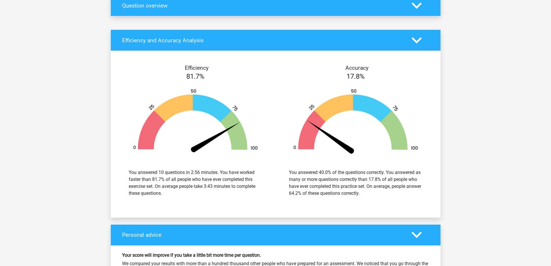
click at [413, 4] on polygon at bounding box center [416, 6] width 10 height 6
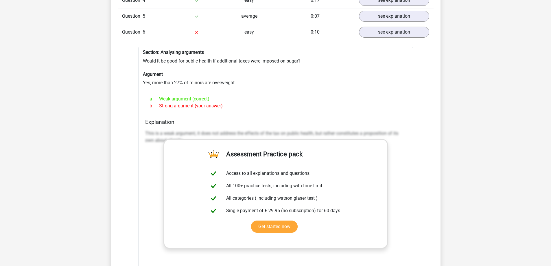
scroll to position [520, 0]
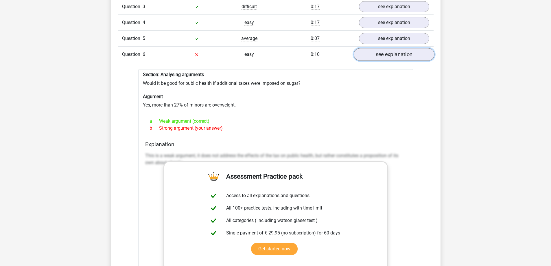
click at [397, 58] on link "see explanation" at bounding box center [393, 54] width 81 height 13
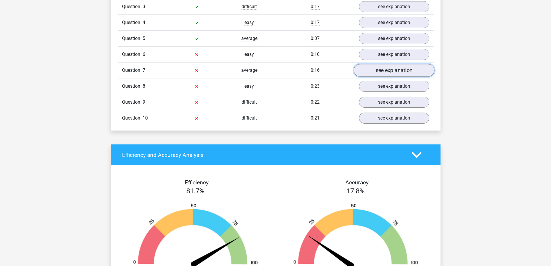
click at [386, 76] on link "see explanation" at bounding box center [393, 70] width 81 height 13
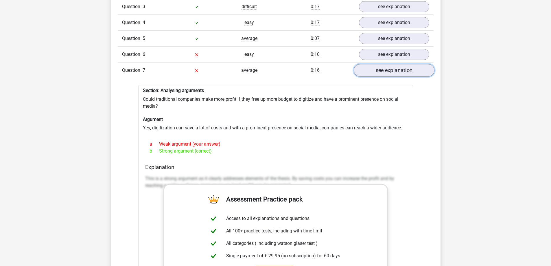
click at [398, 71] on link "see explanation" at bounding box center [393, 70] width 81 height 13
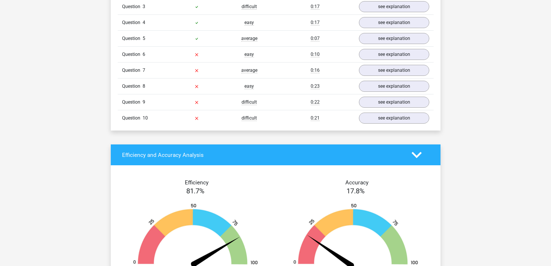
click at [392, 93] on div "Question 8 easy 0:23 see explanation" at bounding box center [276, 86] width 316 height 16
click at [396, 89] on link "see explanation" at bounding box center [393, 86] width 81 height 13
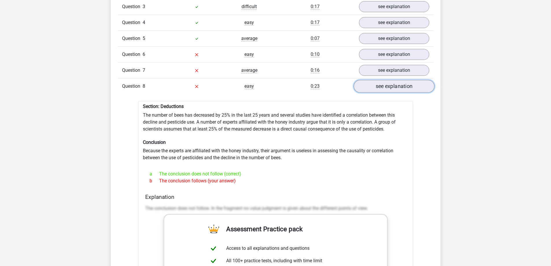
click at [405, 88] on link "see explanation" at bounding box center [393, 86] width 81 height 13
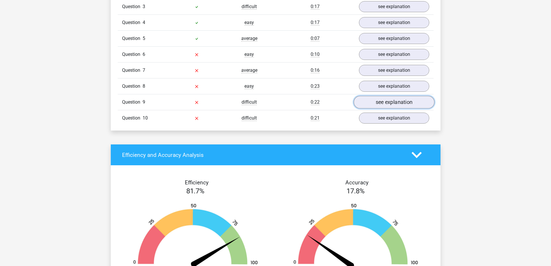
click at [401, 107] on link "see explanation" at bounding box center [393, 102] width 81 height 13
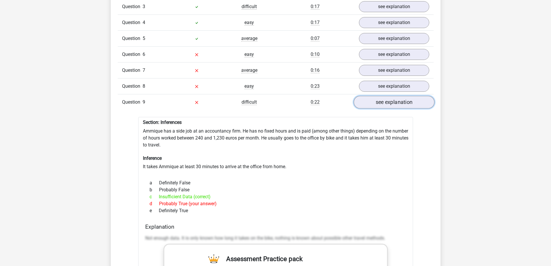
click at [389, 104] on link "see explanation" at bounding box center [393, 102] width 81 height 13
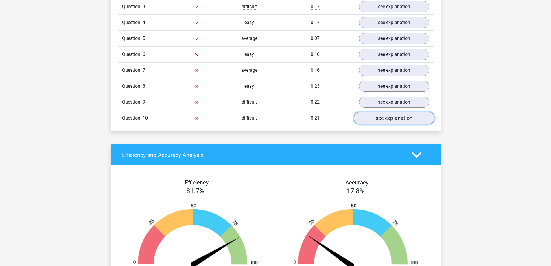
click at [385, 122] on link "see explanation" at bounding box center [393, 118] width 81 height 13
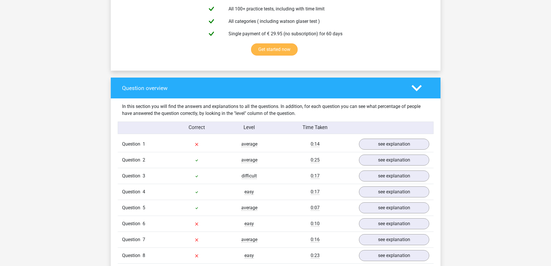
scroll to position [260, 0]
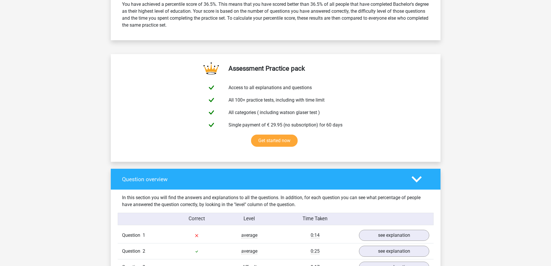
click at [417, 181] on polygon at bounding box center [416, 179] width 10 height 6
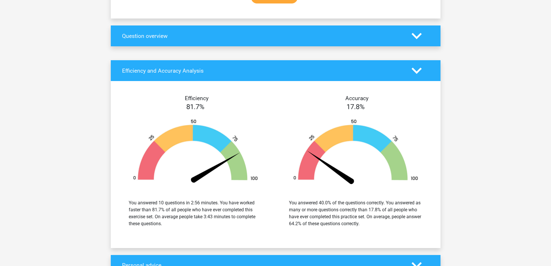
scroll to position [405, 0]
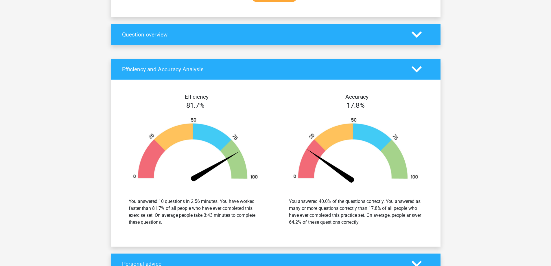
click at [416, 72] on polygon at bounding box center [416, 69] width 10 height 6
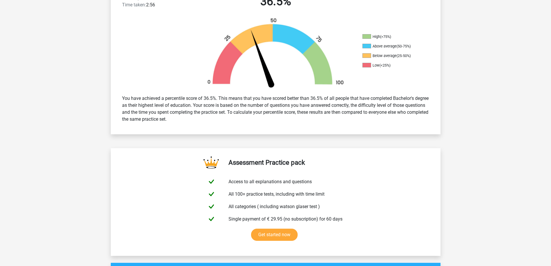
scroll to position [0, 0]
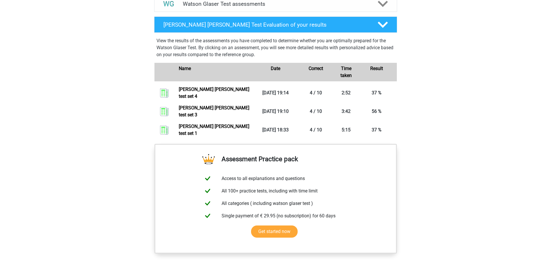
scroll to position [282, 0]
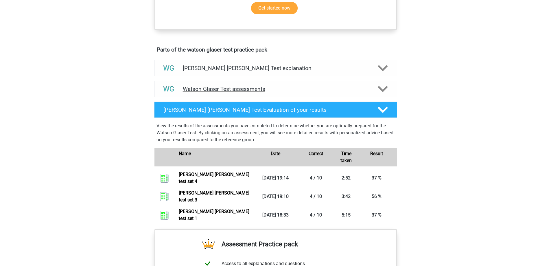
click at [298, 92] on h4 "Watson Glaser Test assessments" at bounding box center [276, 89] width 186 height 7
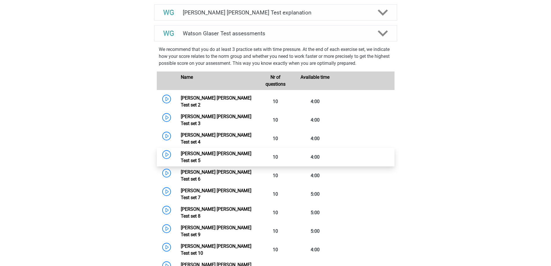
scroll to position [340, 0]
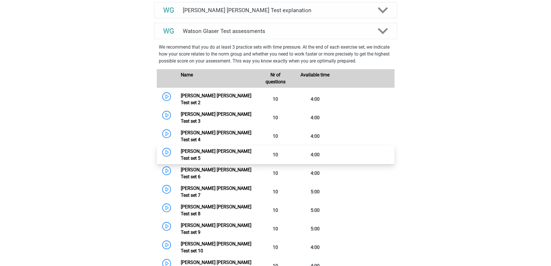
click at [181, 148] on link "[PERSON_NAME] [PERSON_NAME] Test set 5" at bounding box center [216, 154] width 71 height 12
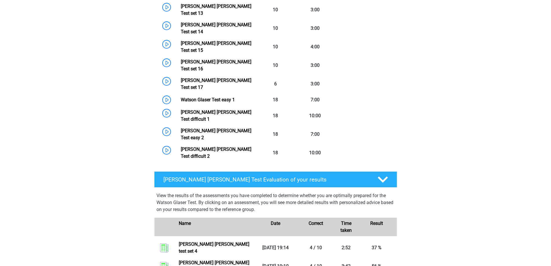
scroll to position [632, 0]
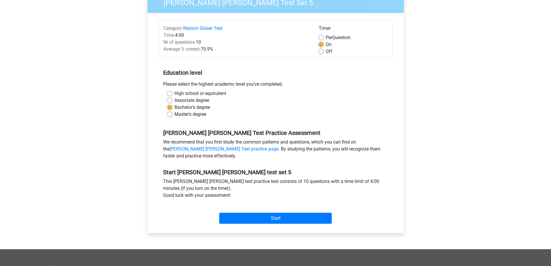
scroll to position [58, 0]
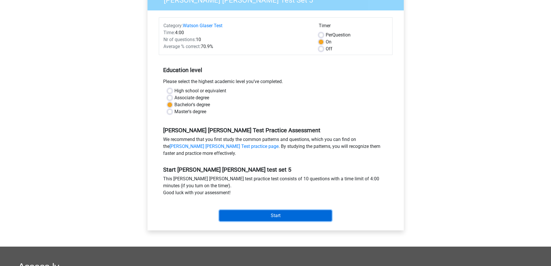
click at [259, 216] on input "Start" at bounding box center [275, 215] width 112 height 11
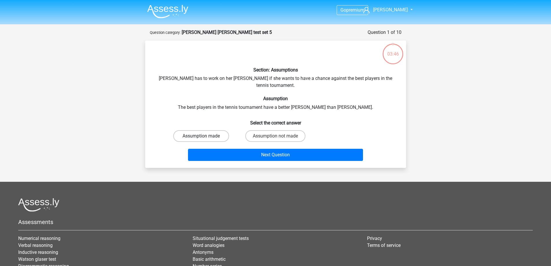
click at [222, 132] on label "Assumption made" at bounding box center [201, 136] width 56 height 12
click at [205, 136] on input "Assumption made" at bounding box center [203, 138] width 4 height 4
radio input "true"
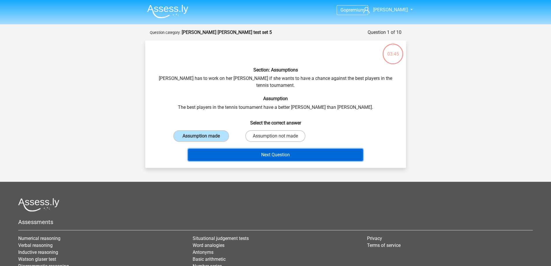
click at [260, 149] on button "Next Question" at bounding box center [275, 155] width 175 height 12
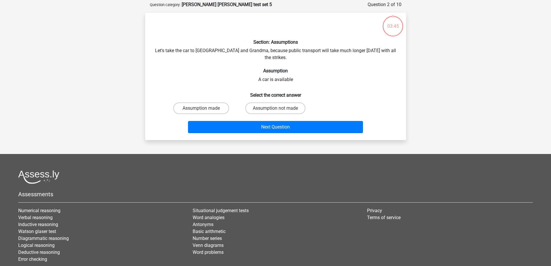
scroll to position [29, 0]
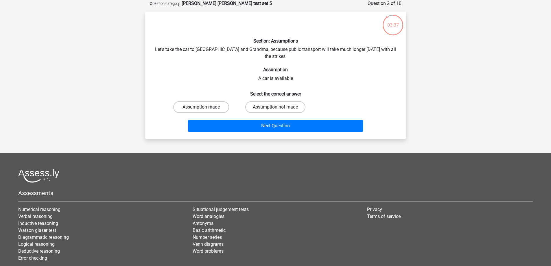
click at [206, 101] on label "Assumption made" at bounding box center [201, 107] width 56 height 12
click at [205, 107] on input "Assumption made" at bounding box center [203, 109] width 4 height 4
radio input "true"
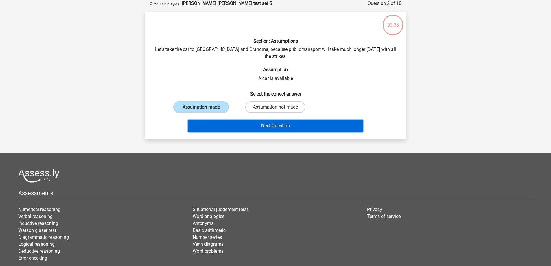
click at [261, 123] on button "Next Question" at bounding box center [275, 126] width 175 height 12
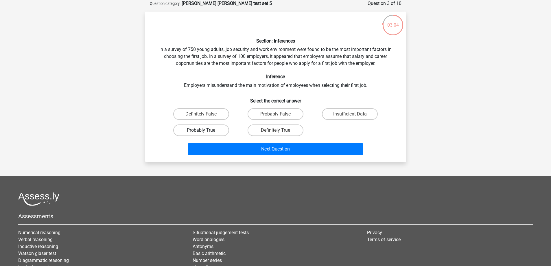
click at [214, 133] on label "Probably True" at bounding box center [201, 130] width 56 height 12
click at [205, 133] on input "Probably True" at bounding box center [203, 132] width 4 height 4
radio input "true"
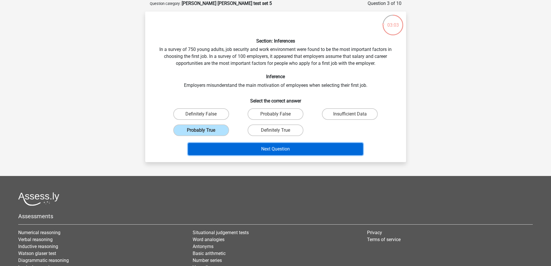
click at [245, 149] on button "Next Question" at bounding box center [275, 149] width 175 height 12
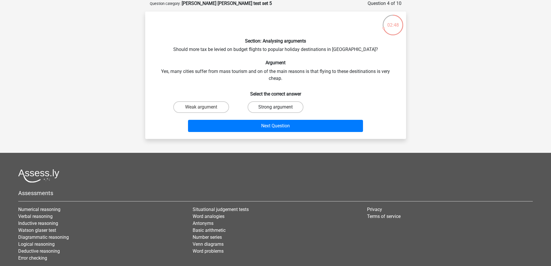
click at [270, 108] on label "Strong argument" at bounding box center [276, 107] width 56 height 12
click at [275, 108] on input "Strong argument" at bounding box center [277, 109] width 4 height 4
radio input "true"
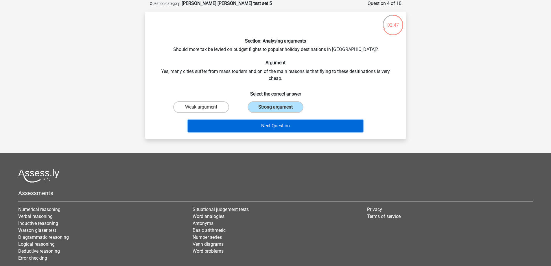
click at [276, 124] on button "Next Question" at bounding box center [275, 126] width 175 height 12
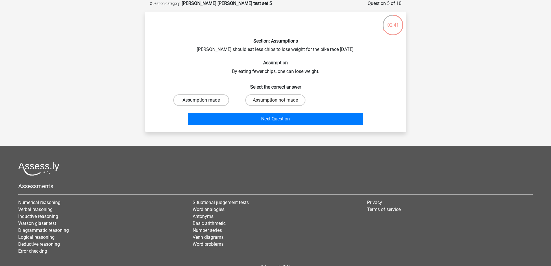
click at [212, 102] on label "Assumption made" at bounding box center [201, 100] width 56 height 12
click at [205, 102] on input "Assumption made" at bounding box center [203, 102] width 4 height 4
radio input "true"
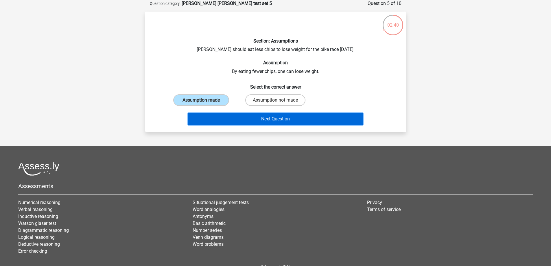
click at [255, 118] on button "Next Question" at bounding box center [275, 119] width 175 height 12
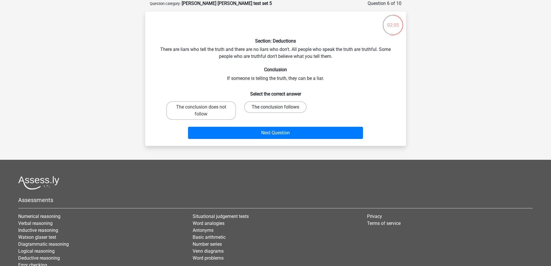
click at [272, 103] on label "The conclusion follows" at bounding box center [275, 107] width 62 height 12
click at [275, 107] on input "The conclusion follows" at bounding box center [277, 109] width 4 height 4
radio input "true"
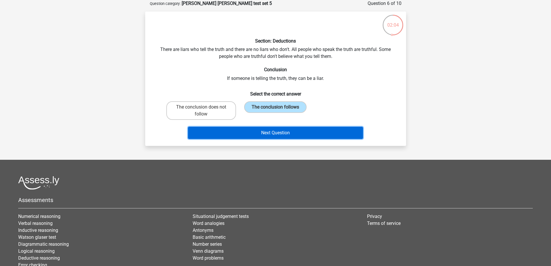
click at [288, 132] on button "Next Question" at bounding box center [275, 133] width 175 height 12
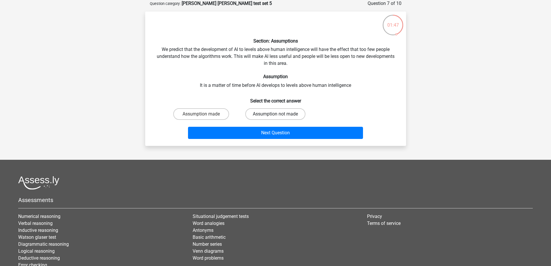
drag, startPoint x: 261, startPoint y: 111, endPoint x: 263, endPoint y: 113, distance: 3.1
click at [261, 110] on label "Assumption not made" at bounding box center [275, 114] width 60 height 12
click at [275, 114] on input "Assumption not made" at bounding box center [277, 116] width 4 height 4
radio input "true"
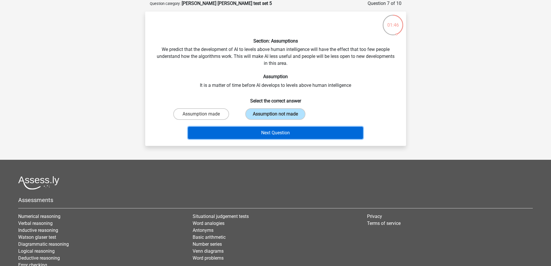
click at [272, 132] on button "Next Question" at bounding box center [275, 133] width 175 height 12
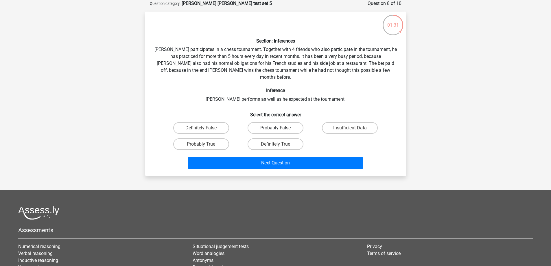
click at [276, 122] on label "Probably False" at bounding box center [276, 128] width 56 height 12
click at [276, 128] on input "Probably False" at bounding box center [277, 130] width 4 height 4
radio input "true"
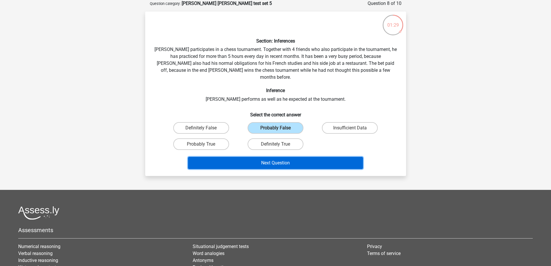
click at [287, 158] on button "Next Question" at bounding box center [275, 163] width 175 height 12
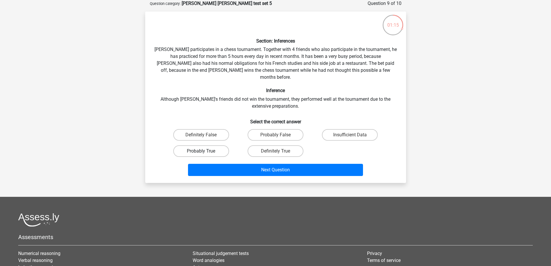
click at [204, 145] on label "Probably True" at bounding box center [201, 151] width 56 height 12
click at [204, 151] on input "Probably True" at bounding box center [203, 153] width 4 height 4
radio input "true"
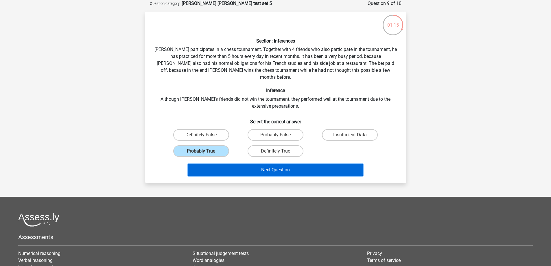
click at [262, 164] on button "Next Question" at bounding box center [275, 170] width 175 height 12
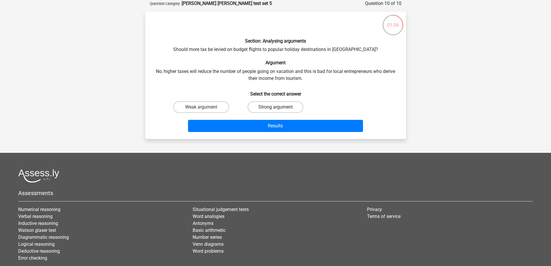
click at [265, 106] on label "Strong argument" at bounding box center [276, 107] width 56 height 12
click at [275, 107] on input "Strong argument" at bounding box center [277, 109] width 4 height 4
radio input "true"
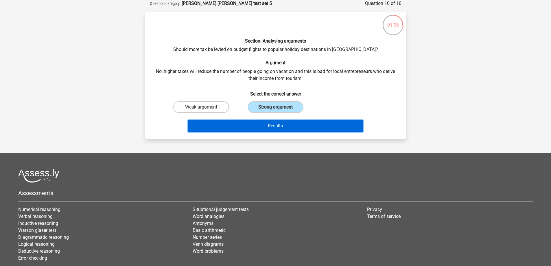
click at [275, 123] on button "Results" at bounding box center [275, 126] width 175 height 12
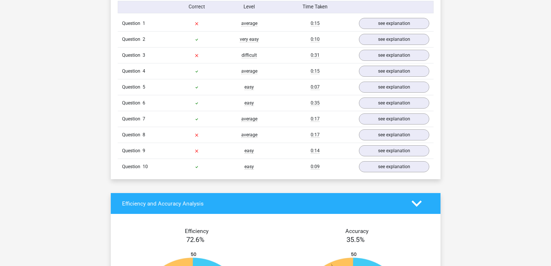
scroll to position [434, 0]
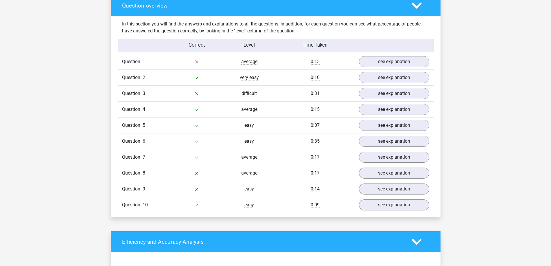
click at [384, 67] on div "Question 1 average 0:15 see explanation" at bounding box center [276, 62] width 316 height 16
click at [384, 65] on link "see explanation" at bounding box center [393, 62] width 81 height 13
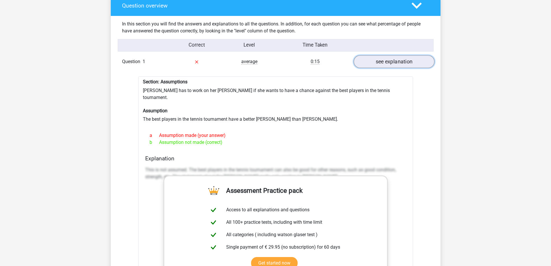
click at [387, 66] on link "see explanation" at bounding box center [393, 62] width 81 height 13
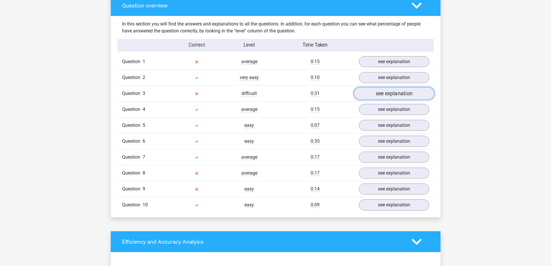
click at [375, 89] on link "see explanation" at bounding box center [393, 93] width 81 height 13
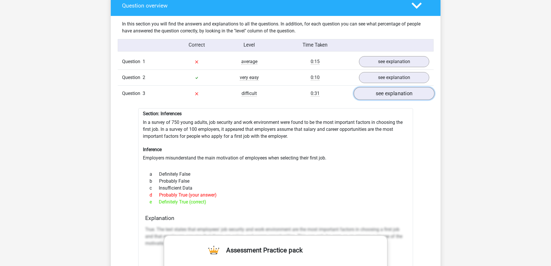
click at [377, 93] on link "see explanation" at bounding box center [393, 93] width 81 height 13
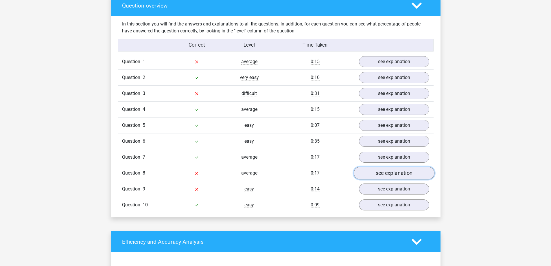
click at [379, 173] on link "see explanation" at bounding box center [393, 173] width 81 height 13
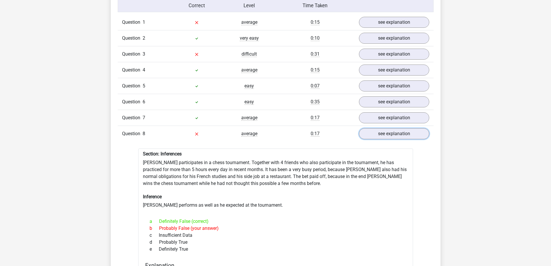
scroll to position [463, 0]
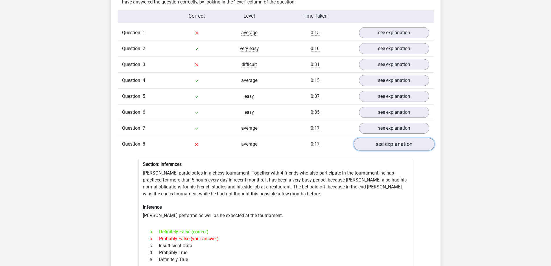
click at [384, 140] on link "see explanation" at bounding box center [393, 144] width 81 height 13
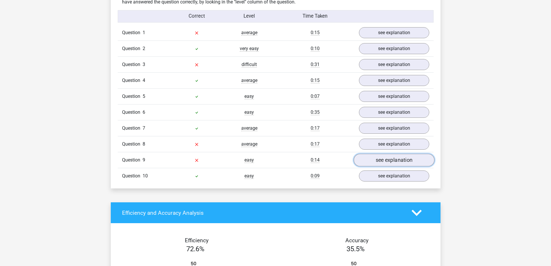
click at [372, 161] on link "see explanation" at bounding box center [393, 160] width 81 height 13
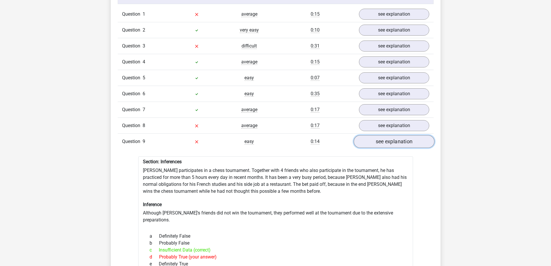
scroll to position [492, 0]
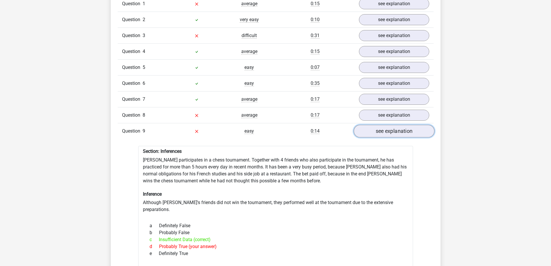
click at [381, 132] on link "see explanation" at bounding box center [393, 131] width 81 height 13
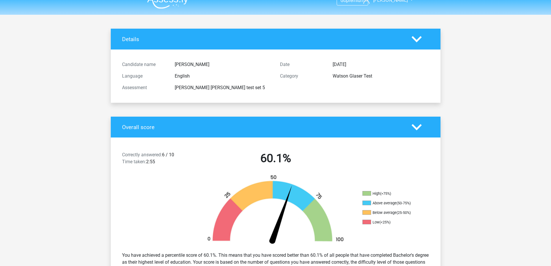
scroll to position [0, 0]
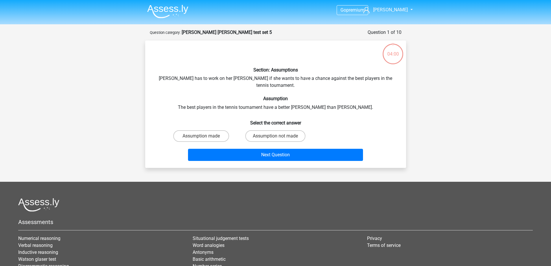
scroll to position [29, 0]
